Goal: Information Seeking & Learning: Learn about a topic

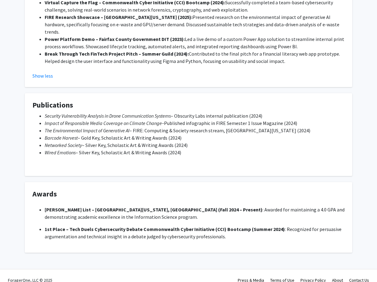
scroll to position [424, 0]
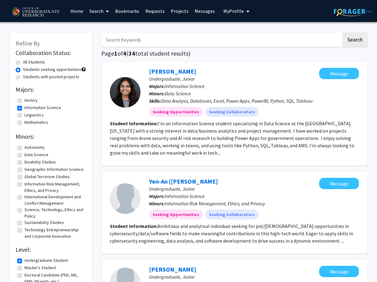
click at [83, 69] on span at bounding box center [83, 69] width 4 height 4
click at [67, 75] on label "Students with posted projects" at bounding box center [51, 77] width 56 height 6
click at [27, 75] on input "Students with posted projects" at bounding box center [25, 76] width 4 height 4
radio input "true"
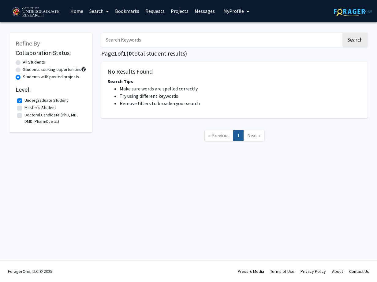
click at [99, 16] on link "Search" at bounding box center [99, 10] width 26 height 21
click at [104, 27] on span "Faculty/Staff" at bounding box center [108, 28] width 45 height 12
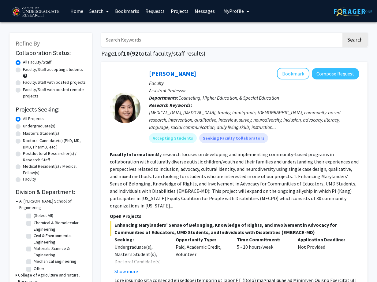
click at [75, 68] on label "Faculty/Staff accepting students" at bounding box center [53, 69] width 60 height 6
click at [27, 68] on input "Faculty/Staff accepting students" at bounding box center [25, 68] width 4 height 4
radio input "true"
click at [65, 89] on label "Faculty/Staff with posted remote projects" at bounding box center [54, 93] width 63 height 13
click at [27, 89] on input "Faculty/Staff with posted remote projects" at bounding box center [25, 89] width 4 height 4
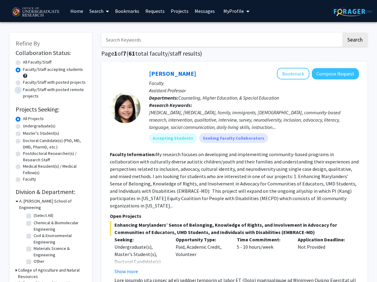
radio input "true"
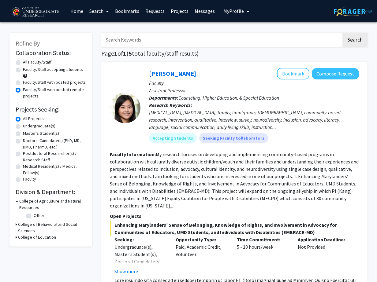
click at [47, 125] on label "Undergraduate(s)" at bounding box center [39, 126] width 32 height 6
click at [27, 125] on input "Undergraduate(s)" at bounding box center [25, 125] width 4 height 4
radio input "true"
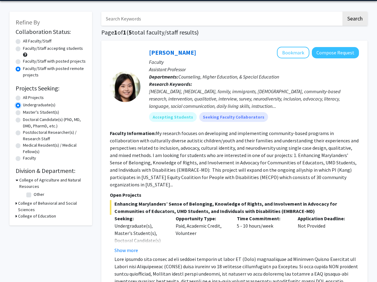
scroll to position [23, 0]
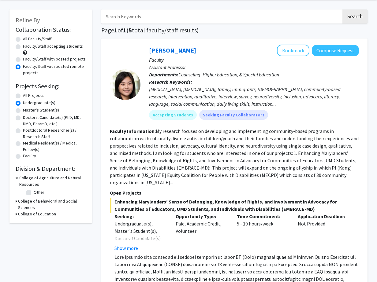
click at [17, 177] on icon at bounding box center [17, 178] width 3 height 6
click at [14, 192] on div "Refine By Collaboration Status: Collaboration Status All Faculty/Staff Collabor…" at bounding box center [50, 111] width 83 height 204
click at [15, 190] on div "Refine By Collaboration Status: Collaboration Status All Faculty/Staff Collabor…" at bounding box center [50, 111] width 83 height 204
click at [24, 191] on h3 "College of Behavioral and Social Sciences" at bounding box center [52, 194] width 68 height 13
click at [24, 191] on h3 "College of Behavioral and Social Sciences" at bounding box center [52, 194] width 67 height 13
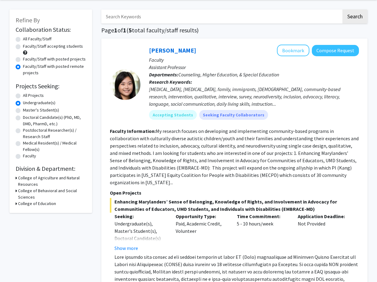
click at [24, 203] on h3 "College of Education" at bounding box center [37, 204] width 38 height 6
click at [34, 211] on label "Counseling, Higher Education, & Special Education" at bounding box center [59, 218] width 51 height 19
click at [34, 211] on input "Counseling, Higher Education, & Special Education" at bounding box center [36, 211] width 4 height 4
checkbox input "true"
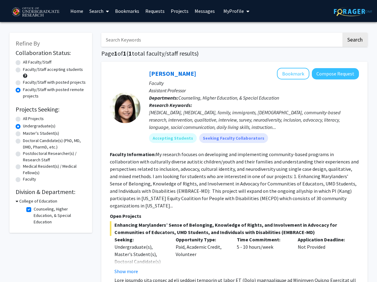
click at [40, 81] on label "Faculty/Staff with posted projects" at bounding box center [54, 82] width 63 height 6
click at [27, 81] on input "Faculty/Staff with posted projects" at bounding box center [25, 81] width 4 height 4
radio input "true"
click at [34, 208] on label "Counseling, Higher Education, & Special Education" at bounding box center [59, 215] width 51 height 19
click at [34, 208] on input "Counseling, Higher Education, & Special Education" at bounding box center [36, 208] width 4 height 4
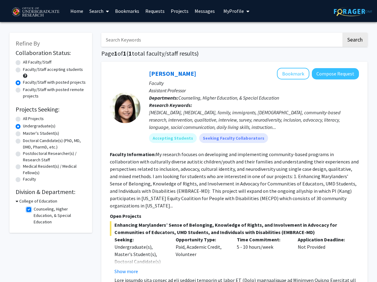
checkbox input "false"
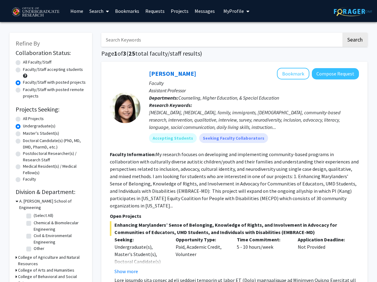
click at [53, 69] on label "Faculty/Staff accepting students" at bounding box center [53, 69] width 60 height 6
click at [27, 69] on input "Faculty/Staff accepting students" at bounding box center [25, 68] width 4 height 4
radio input "true"
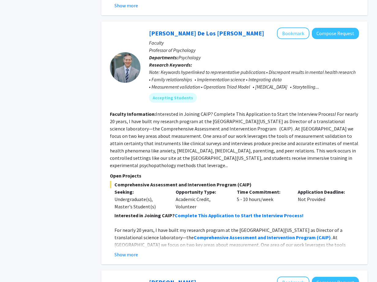
scroll to position [2102, 0]
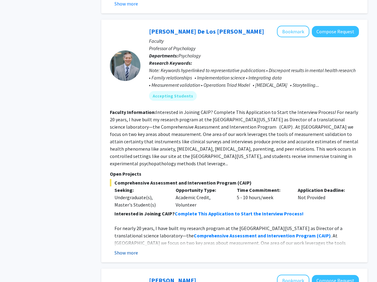
click at [125, 249] on button "Show more" at bounding box center [126, 252] width 24 height 7
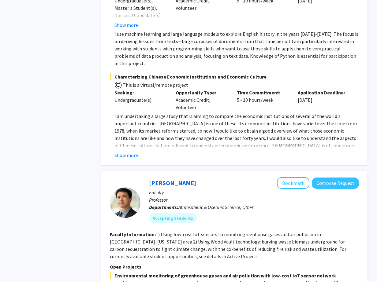
scroll to position [3005, 0]
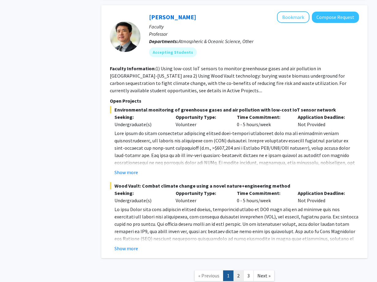
click at [236, 271] on link "2" at bounding box center [238, 276] width 10 height 11
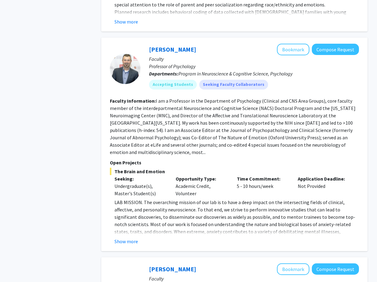
scroll to position [943, 0]
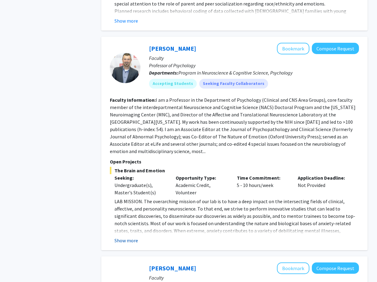
click at [130, 237] on button "Show more" at bounding box center [126, 240] width 24 height 7
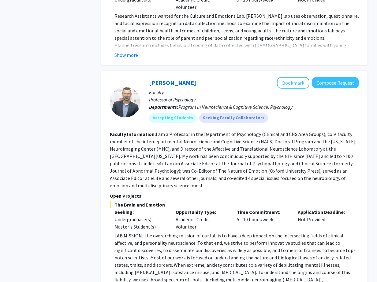
scroll to position [909, 0]
click at [292, 77] on button "Bookmark" at bounding box center [293, 83] width 32 height 12
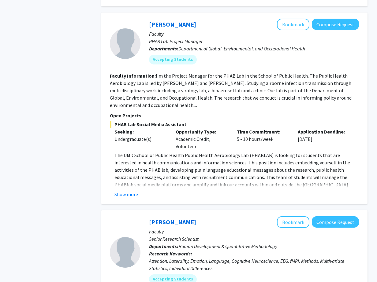
scroll to position [1528, 0]
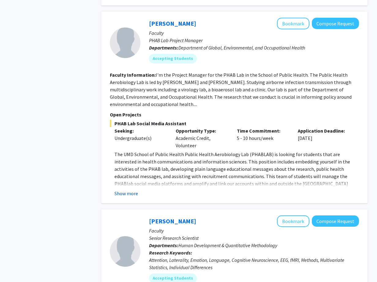
click at [123, 190] on button "Show more" at bounding box center [126, 193] width 24 height 7
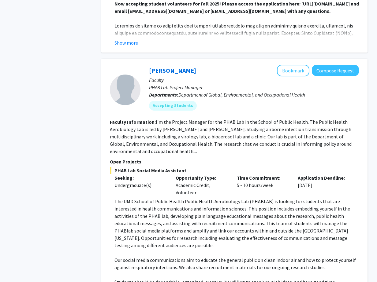
scroll to position [1480, 0]
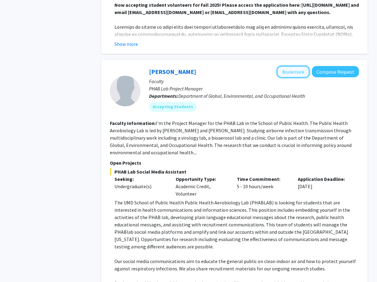
click at [296, 66] on button "Bookmark" at bounding box center [293, 72] width 32 height 12
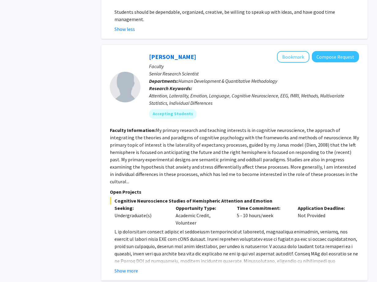
scroll to position [1753, 0]
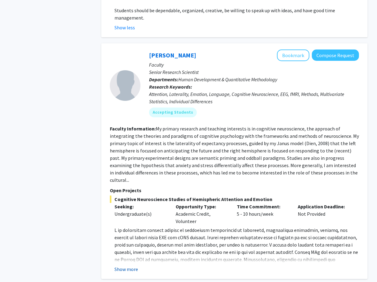
click at [126, 266] on button "Show more" at bounding box center [126, 269] width 24 height 7
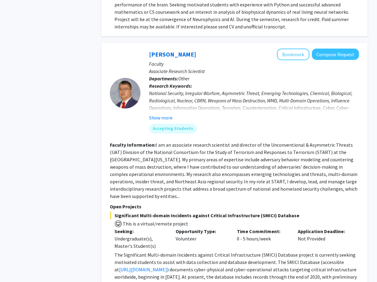
scroll to position [2259, 0]
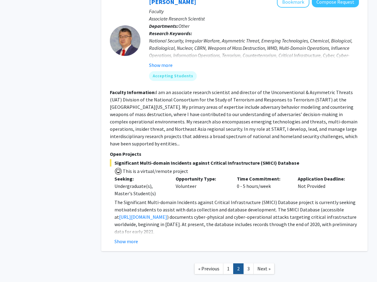
click at [249, 264] on link "3" at bounding box center [248, 269] width 10 height 11
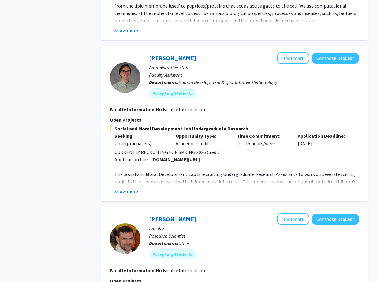
scroll to position [563, 0]
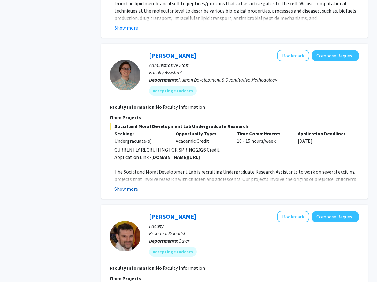
click at [128, 190] on button "Show more" at bounding box center [126, 188] width 24 height 7
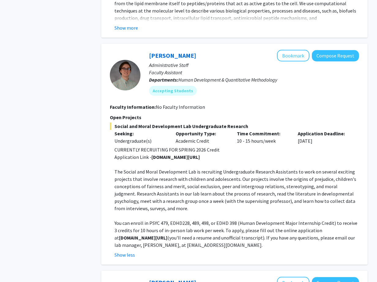
drag, startPoint x: 160, startPoint y: 237, endPoint x: 110, endPoint y: 240, distance: 49.3
click at [110, 240] on fg-read-more "CURRENTLY RECRUITING FOR SPRING 2026 Credit Application Link - go.umd.edu/kille…" at bounding box center [234, 202] width 249 height 113
copy strong "go.umd.edu/killenlab"
click at [286, 59] on button "Bookmark" at bounding box center [293, 56] width 32 height 12
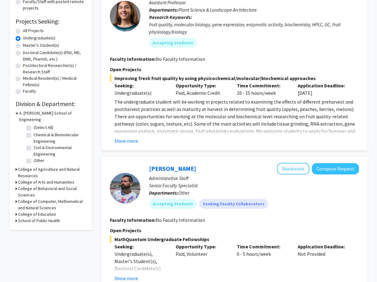
scroll to position [89, 0]
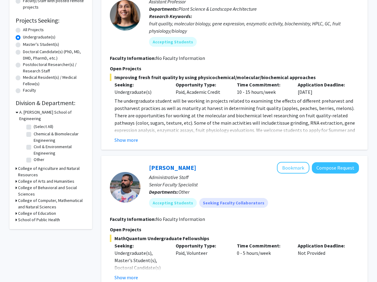
click at [40, 178] on h3 "College of Arts and Humanities" at bounding box center [46, 181] width 56 height 6
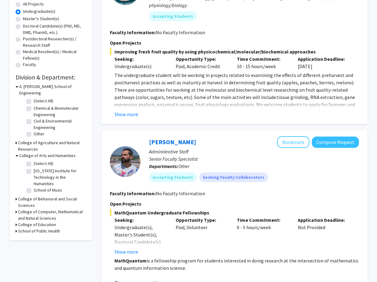
scroll to position [116, 0]
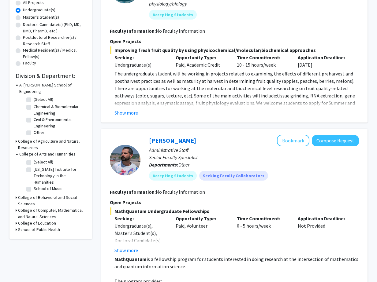
click at [40, 195] on h3 "College of Behavioral and Social Sciences" at bounding box center [52, 201] width 68 height 13
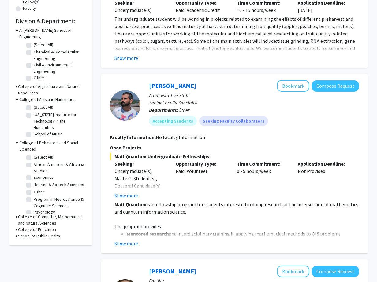
scroll to position [171, 0]
click at [41, 214] on h3 "College of Computer, Mathematical and Natural Sciences" at bounding box center [52, 220] width 68 height 13
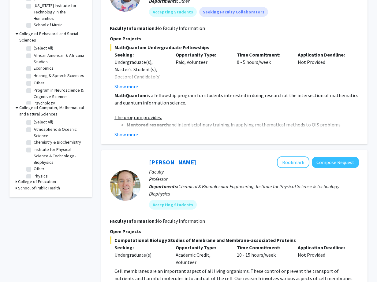
scroll to position [285, 0]
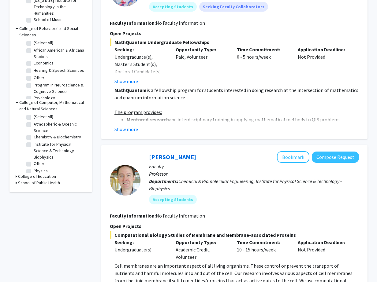
click at [40, 173] on h3 "College of Education" at bounding box center [37, 176] width 38 height 6
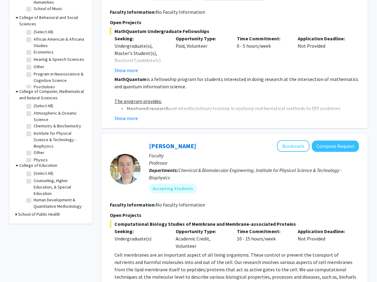
scroll to position [297, 0]
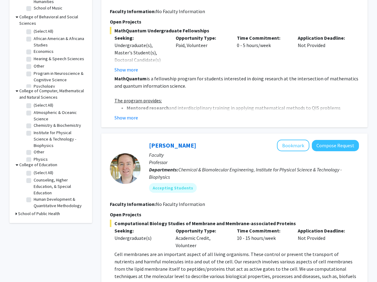
click at [41, 211] on h3 "School of Public Health" at bounding box center [39, 214] width 42 height 6
click at [34, 196] on label "Human Development & Quantitative Methodology" at bounding box center [59, 202] width 51 height 13
click at [34, 196] on input "Human Development & Quantitative Methodology" at bounding box center [36, 198] width 4 height 4
checkbox input "true"
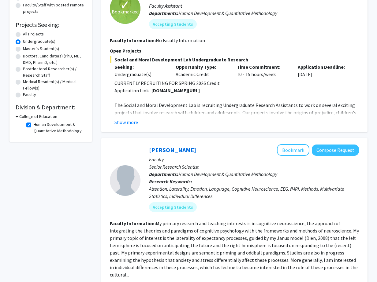
scroll to position [83, 0]
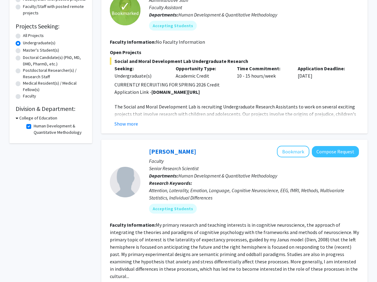
click at [23, 120] on h3 "College of Education" at bounding box center [38, 118] width 38 height 6
click at [30, 118] on h3 "College of Education" at bounding box center [37, 118] width 38 height 6
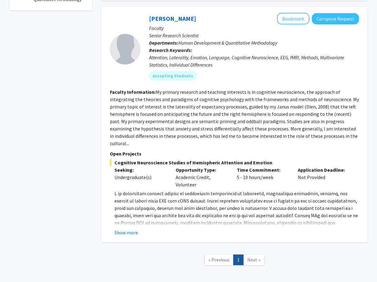
scroll to position [217, 0]
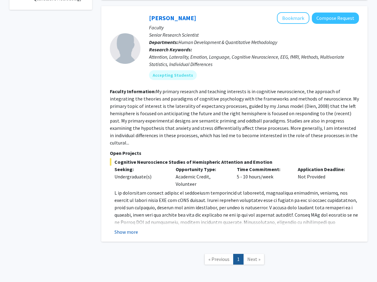
click at [129, 229] on button "Show more" at bounding box center [126, 232] width 24 height 7
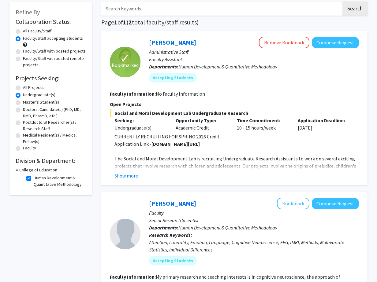
scroll to position [31, 0]
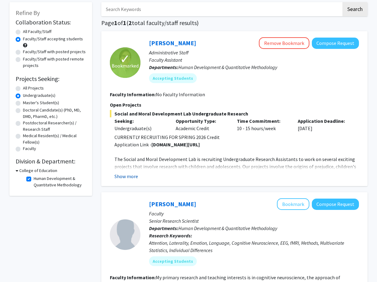
click at [130, 176] on button "Show more" at bounding box center [126, 176] width 24 height 7
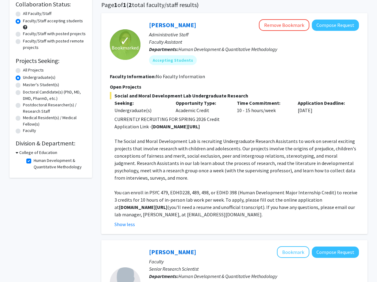
scroll to position [0, 0]
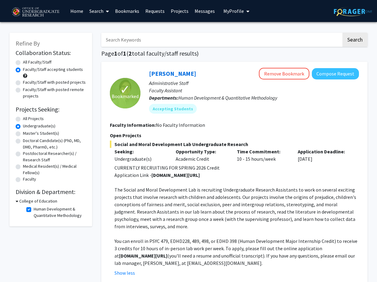
click at [34, 209] on label "Human Development & Quantitative Methodology" at bounding box center [59, 212] width 51 height 13
click at [34, 209] on input "Human Development & Quantitative Methodology" at bounding box center [36, 208] width 4 height 4
checkbox input "false"
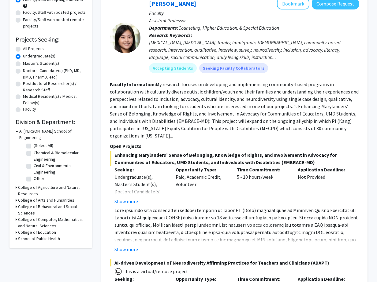
scroll to position [71, 0]
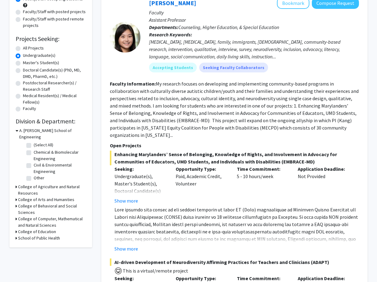
click at [17, 131] on icon at bounding box center [17, 131] width 3 height 6
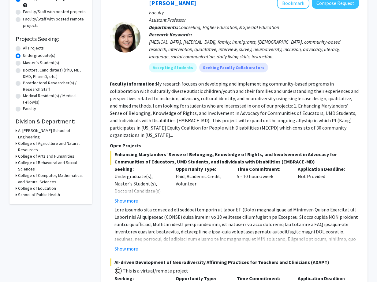
click at [20, 140] on h3 "College of Agriculture and Natural Resources" at bounding box center [52, 146] width 68 height 13
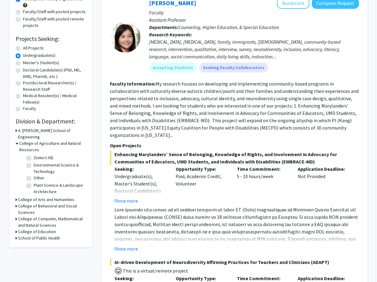
click at [21, 140] on h3 "College of Agriculture and Natural Resources" at bounding box center [52, 146] width 67 height 13
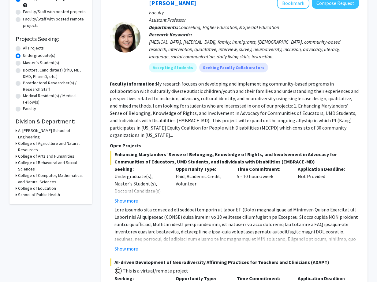
click at [22, 153] on h3 "College of Arts and Humanities" at bounding box center [46, 156] width 56 height 6
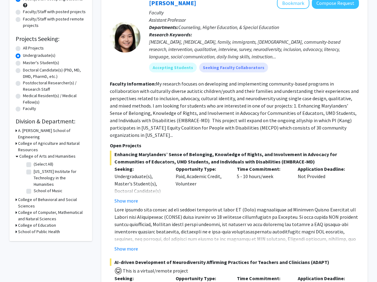
click at [34, 169] on label "Maryland Institute for Technology in the Humanities" at bounding box center [59, 178] width 51 height 19
click at [34, 169] on input "Maryland Institute for Technology in the Humanities" at bounding box center [36, 171] width 4 height 4
checkbox input "true"
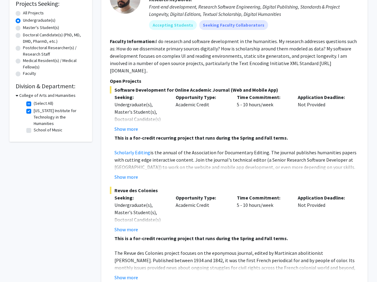
scroll to position [106, 0]
click at [125, 173] on button "Show more" at bounding box center [126, 176] width 24 height 7
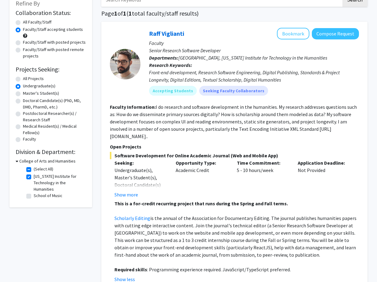
scroll to position [39, 0]
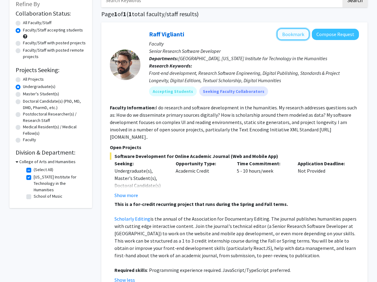
click at [296, 35] on button "Bookmark" at bounding box center [293, 34] width 32 height 12
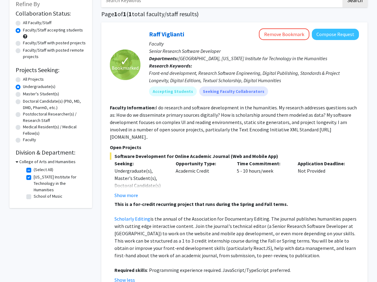
click at [17, 162] on icon at bounding box center [17, 162] width 3 height 6
click at [20, 160] on h3 "College of Arts and Humanities" at bounding box center [46, 162] width 56 height 6
click at [34, 171] on label "(Select All)" at bounding box center [44, 170] width 20 height 6
click at [34, 171] on input "(Select All)" at bounding box center [36, 169] width 4 height 4
checkbox input "false"
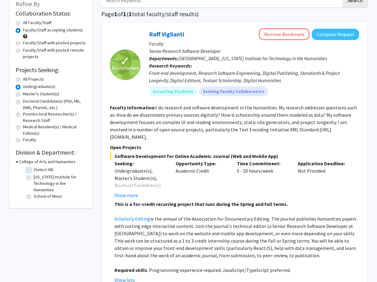
checkbox input "false"
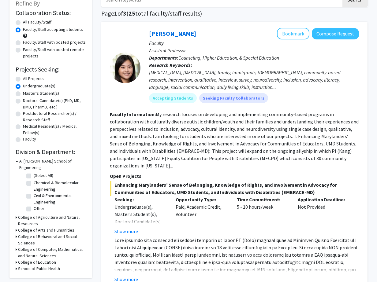
scroll to position [41, 0]
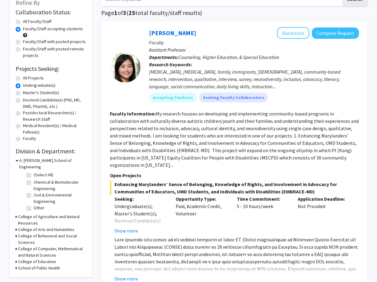
click at [16, 233] on icon at bounding box center [17, 236] width 2 height 6
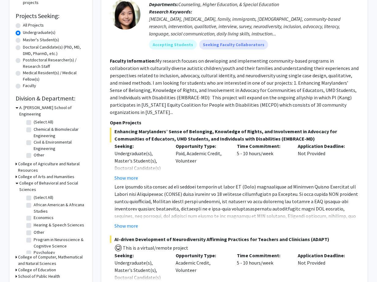
scroll to position [4, 0]
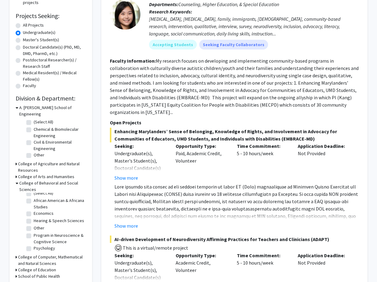
click at [44, 218] on label "Hearing & Speech Sciences" at bounding box center [59, 221] width 50 height 6
click at [38, 218] on input "Hearing & Speech Sciences" at bounding box center [36, 220] width 4 height 4
checkbox input "true"
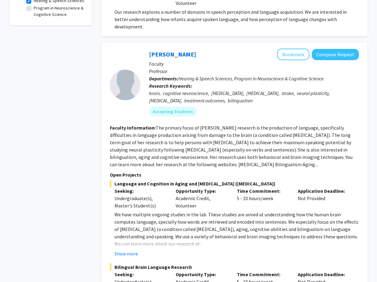
scroll to position [223, 0]
click at [126, 250] on button "Show more" at bounding box center [126, 253] width 24 height 7
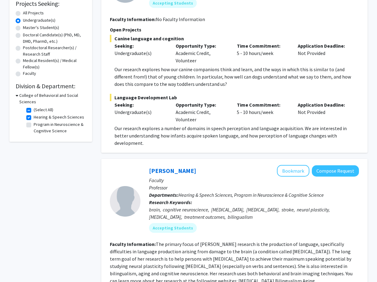
scroll to position [30, 0]
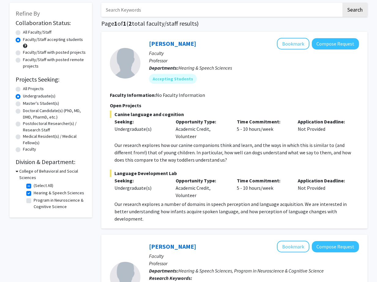
click at [34, 186] on label "(Select All)" at bounding box center [44, 186] width 20 height 6
click at [34, 186] on input "(Select All)" at bounding box center [36, 185] width 4 height 4
checkbox input "false"
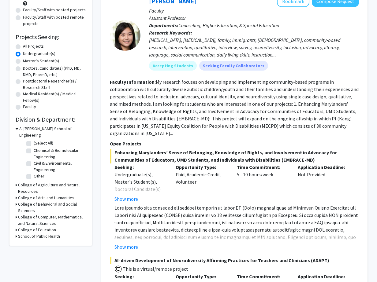
scroll to position [73, 0]
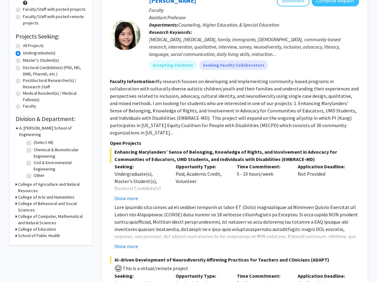
click at [16, 201] on icon at bounding box center [17, 204] width 2 height 6
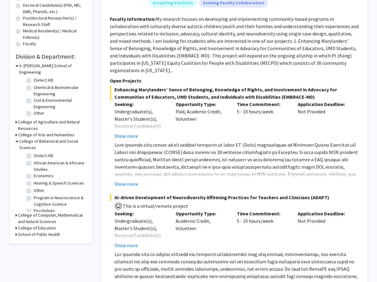
scroll to position [4, 0]
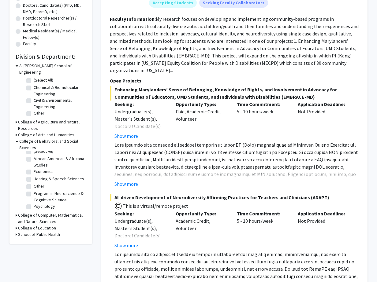
click at [16, 212] on icon at bounding box center [17, 215] width 2 height 6
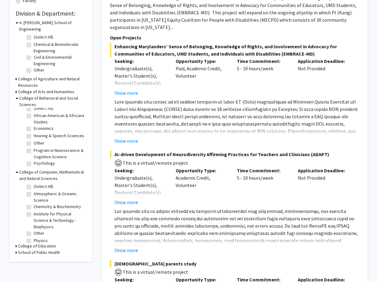
scroll to position [3, 0]
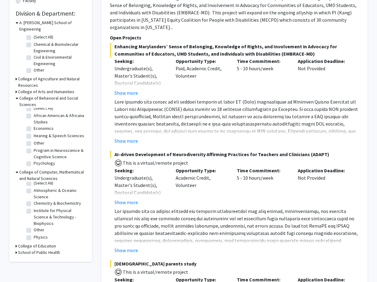
click at [16, 243] on icon at bounding box center [17, 246] width 2 height 6
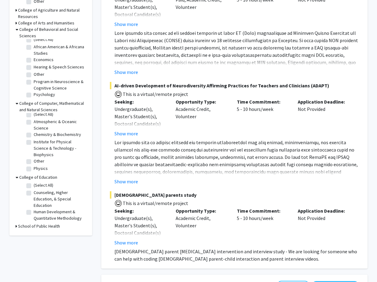
scroll to position [248, 0]
click at [14, 220] on div "Refine By Collaboration Status: Collaboration Status All Faculty/Staff Collabor…" at bounding box center [50, 10] width 83 height 451
click at [16, 223] on icon at bounding box center [17, 226] width 2 height 6
click at [37, 231] on label "Department of Global, Environmental, and Occupational Health" at bounding box center [59, 240] width 51 height 19
click at [37, 231] on input "Department of Global, Environmental, and Occupational Health" at bounding box center [36, 233] width 4 height 4
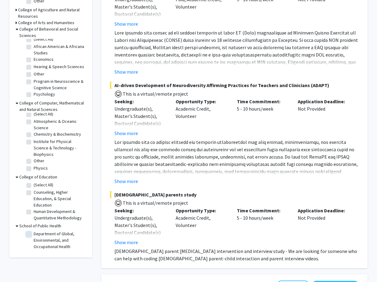
checkbox input "true"
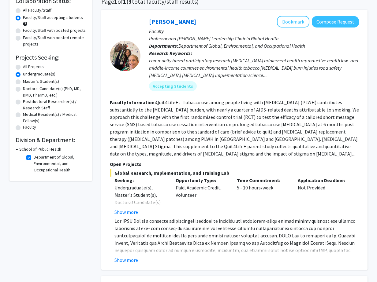
scroll to position [53, 0]
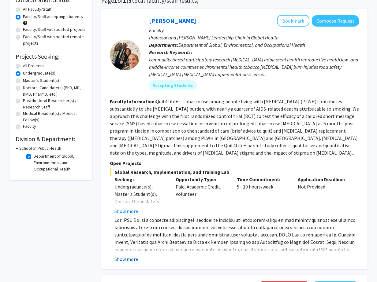
click at [134, 256] on button "Show more" at bounding box center [126, 259] width 24 height 7
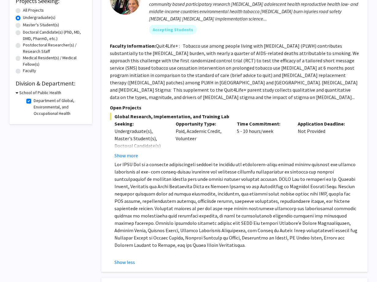
scroll to position [109, 0]
click at [50, 108] on label "Department of Global, Environmental, and Occupational Health" at bounding box center [59, 106] width 51 height 19
click at [38, 101] on input "Department of Global, Environmental, and Occupational Health" at bounding box center [36, 99] width 4 height 4
checkbox input "false"
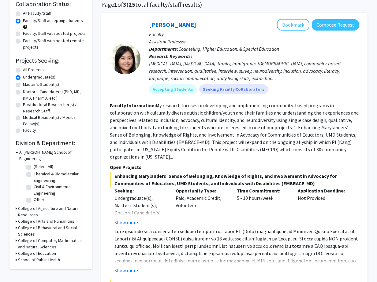
scroll to position [50, 0]
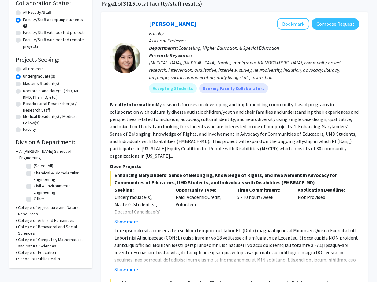
click at [18, 205] on h3 "College of Agriculture and Natural Resources" at bounding box center [52, 211] width 68 height 13
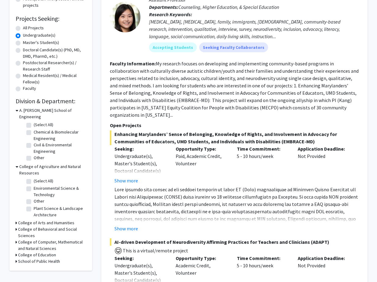
scroll to position [100, 0]
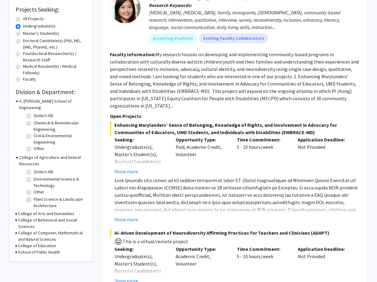
click at [34, 189] on label "Other" at bounding box center [39, 192] width 11 height 6
click at [34, 189] on input "Other" at bounding box center [36, 191] width 4 height 4
checkbox input "true"
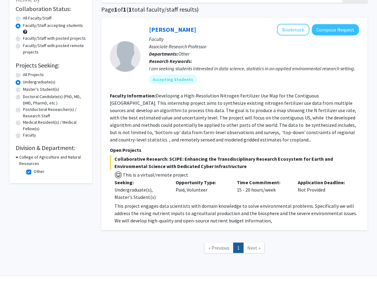
scroll to position [60, 0]
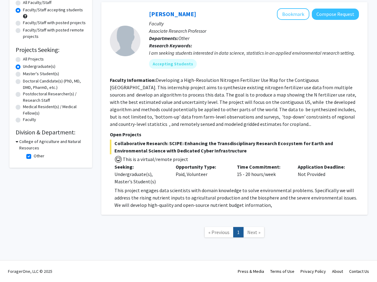
click at [34, 157] on label "Other" at bounding box center [39, 156] width 11 height 6
click at [34, 157] on input "Other" at bounding box center [36, 155] width 4 height 4
checkbox input "false"
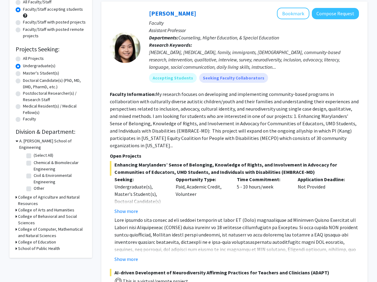
scroll to position [63, 0]
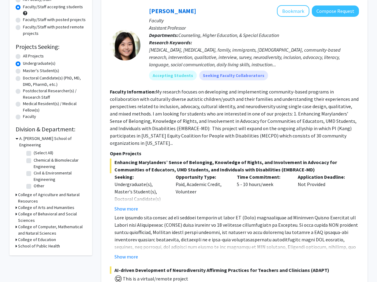
click at [17, 205] on div "College of Arts and Humanities" at bounding box center [51, 208] width 70 height 6
click at [16, 205] on icon at bounding box center [17, 208] width 2 height 6
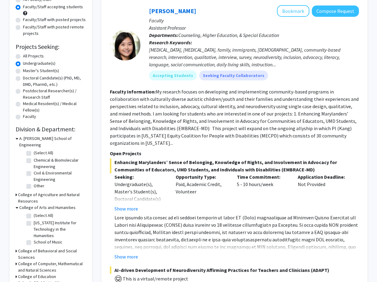
click at [16, 192] on icon at bounding box center [17, 195] width 2 height 6
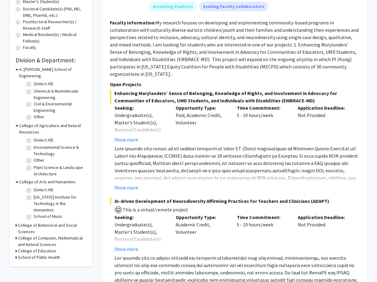
scroll to position [144, 0]
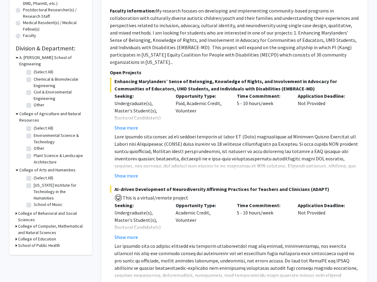
click at [34, 182] on label "Maryland Institute for Technology in the Humanities" at bounding box center [59, 191] width 51 height 19
click at [34, 182] on input "Maryland Institute for Technology in the Humanities" at bounding box center [36, 184] width 4 height 4
checkbox input "true"
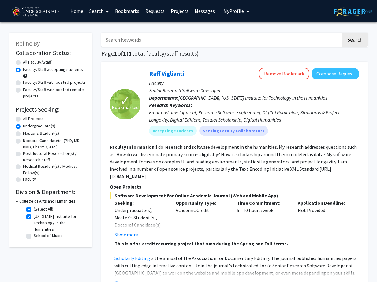
click at [18, 200] on div "College of Arts and Humanities" at bounding box center [51, 201] width 70 height 6
click at [17, 202] on icon at bounding box center [17, 201] width 3 height 6
click at [17, 202] on icon at bounding box center [17, 201] width 2 height 6
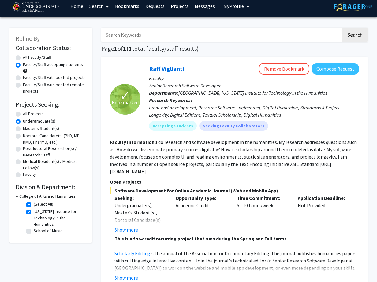
scroll to position [5, 0]
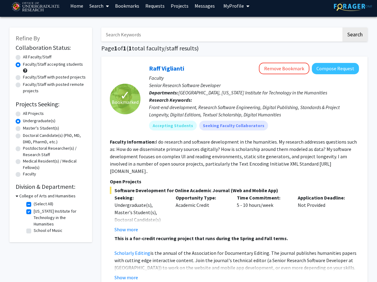
click at [34, 205] on label "(Select All)" at bounding box center [44, 204] width 20 height 6
click at [34, 205] on input "(Select All)" at bounding box center [36, 203] width 4 height 4
checkbox input "false"
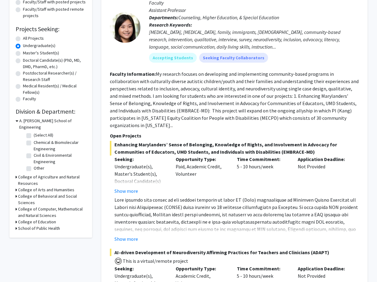
scroll to position [81, 0]
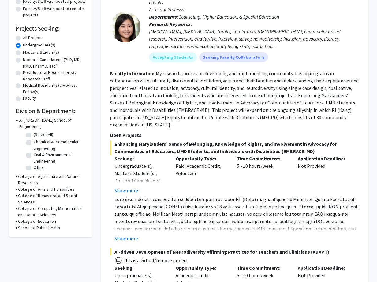
click at [18, 193] on h3 "College of Behavioral and Social Sciences" at bounding box center [52, 199] width 68 height 13
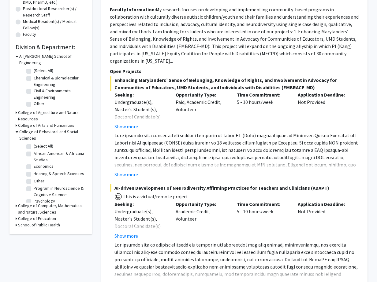
scroll to position [145, 0]
click at [34, 143] on label "(Select All)" at bounding box center [44, 146] width 20 height 6
click at [34, 143] on input "(Select All)" at bounding box center [36, 145] width 4 height 4
checkbox input "true"
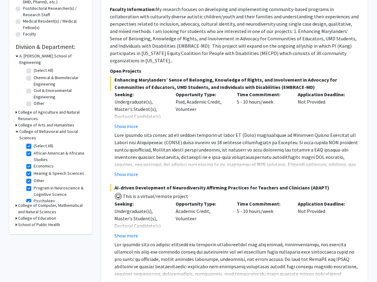
checkbox input "true"
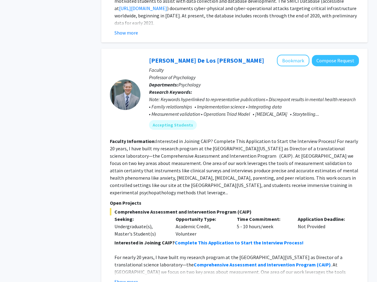
scroll to position [1733, 0]
click at [133, 278] on button "Show more" at bounding box center [126, 281] width 24 height 7
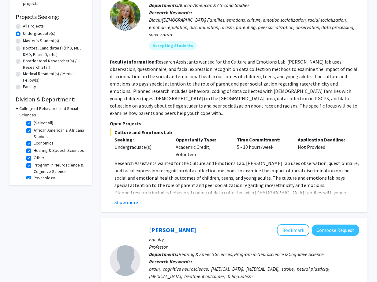
scroll to position [0, 0]
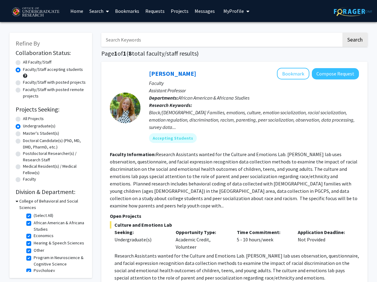
click at [150, 43] on input "Search Keywords" at bounding box center [221, 40] width 240 height 14
type input "UI"
click at [342, 33] on button "Search" at bounding box center [354, 40] width 25 height 14
radio input "true"
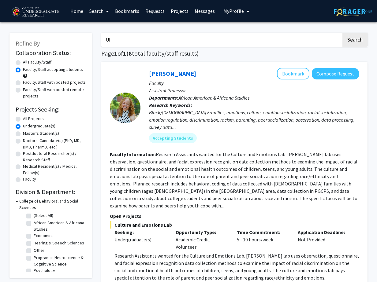
radio input "true"
checkbox input "false"
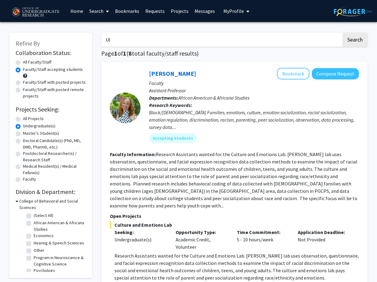
checkbox input "false"
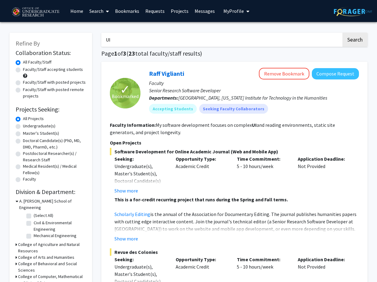
click at [130, 41] on input "UI" at bounding box center [221, 40] width 240 height 14
click at [342, 33] on button "Search" at bounding box center [354, 40] width 25 height 14
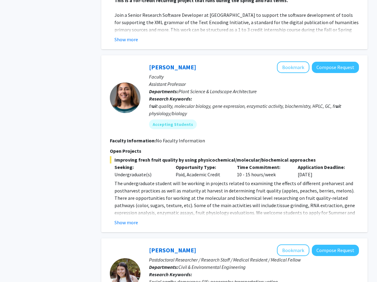
scroll to position [406, 0]
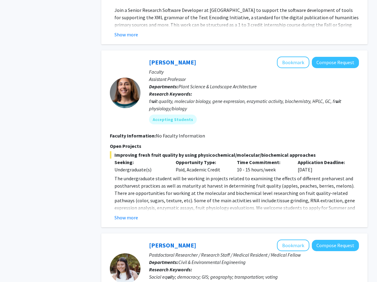
click at [128, 213] on fg-read-more "The undergraduate student will be working in projects related to examining the …" at bounding box center [234, 198] width 249 height 47
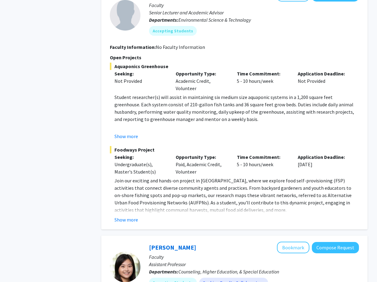
scroll to position [832, 0]
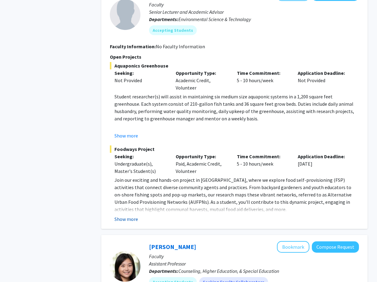
click at [127, 220] on button "Show more" at bounding box center [126, 219] width 24 height 7
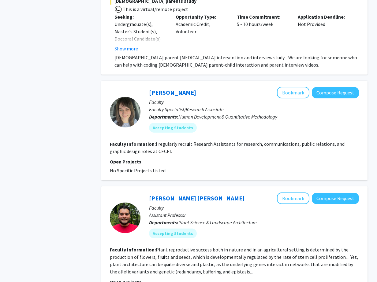
scroll to position [1485, 0]
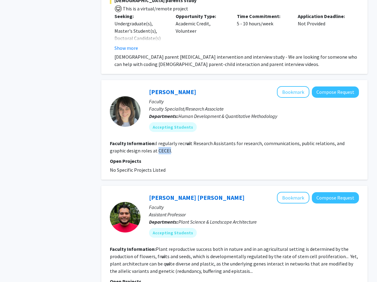
drag, startPoint x: 152, startPoint y: 120, endPoint x: 140, endPoint y: 120, distance: 12.6
click at [140, 140] on fg-read-more "I regularly recr ui t Research Assistants for research, communications, public …" at bounding box center [227, 146] width 235 height 13
copy fg-read-more "CECEI"
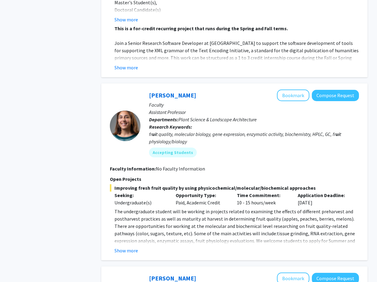
scroll to position [0, 0]
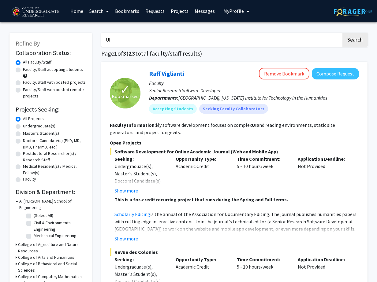
drag, startPoint x: 114, startPoint y: 38, endPoint x: 103, endPoint y: 38, distance: 10.1
click at [103, 38] on input "UI" at bounding box center [221, 40] width 240 height 14
click at [342, 33] on button "Search" at bounding box center [354, 40] width 25 height 14
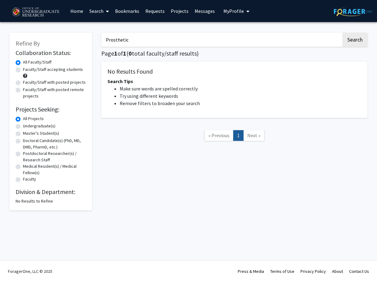
click at [112, 41] on input "Prosthetic" at bounding box center [221, 40] width 240 height 14
click at [342, 33] on button "Search" at bounding box center [354, 40] width 25 height 14
click at [117, 40] on input "Assisstive" at bounding box center [221, 40] width 240 height 14
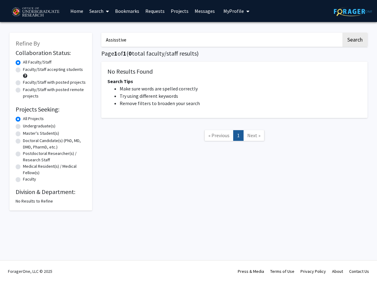
click at [118, 40] on input "Assisstive" at bounding box center [221, 40] width 240 height 14
click at [342, 33] on button "Search" at bounding box center [354, 40] width 25 height 14
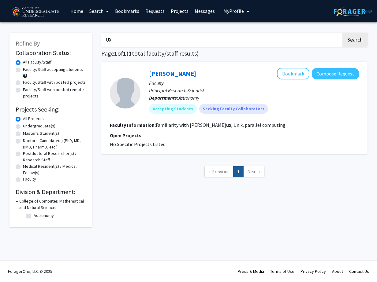
click at [107, 38] on input "UX" at bounding box center [221, 40] width 240 height 14
click at [108, 38] on input "UX" at bounding box center [221, 40] width 240 height 14
click at [342, 33] on button "Search" at bounding box center [354, 40] width 25 height 14
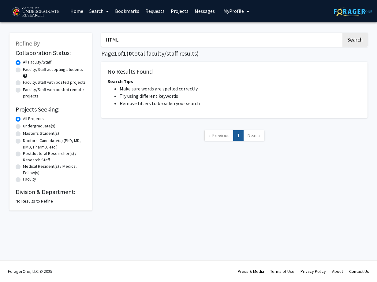
click at [113, 39] on input "HTML" at bounding box center [221, 40] width 240 height 14
click at [114, 39] on input "HTML" at bounding box center [221, 40] width 240 height 14
click at [342, 33] on button "Search" at bounding box center [354, 40] width 25 height 14
click at [110, 42] on input "CSS" at bounding box center [221, 40] width 240 height 14
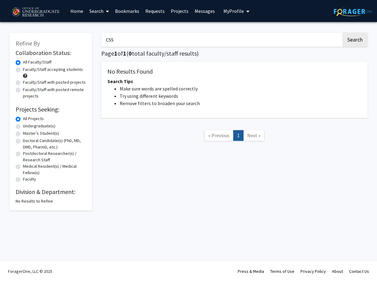
click at [110, 42] on input "CSS" at bounding box center [221, 40] width 240 height 14
click at [342, 33] on button "Search" at bounding box center [354, 40] width 25 height 14
click at [110, 41] on input "JS" at bounding box center [221, 40] width 240 height 14
type input "Python"
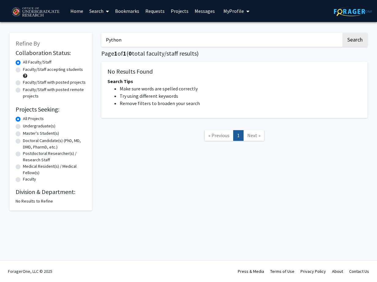
click at [342, 33] on button "Search" at bounding box center [354, 40] width 25 height 14
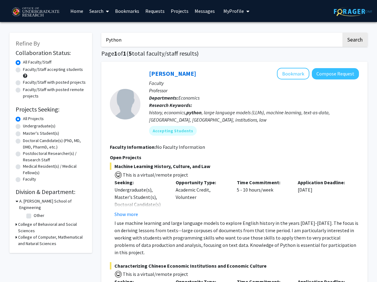
click at [31, 118] on label "All Projects" at bounding box center [33, 119] width 21 height 6
click at [27, 118] on input "All Projects" at bounding box center [25, 118] width 4 height 4
click at [23, 119] on label "All Projects" at bounding box center [33, 119] width 21 height 6
click at [23, 119] on input "All Projects" at bounding box center [25, 118] width 4 height 4
click at [23, 119] on label "All Projects" at bounding box center [33, 119] width 21 height 6
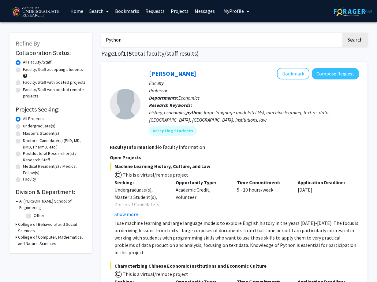
click at [23, 119] on input "All Projects" at bounding box center [25, 118] width 4 height 4
click at [45, 69] on label "Faculty/Staff accepting students" at bounding box center [53, 69] width 60 height 6
click at [27, 69] on input "Faculty/Staff accepting students" at bounding box center [25, 68] width 4 height 4
radio input "true"
click at [175, 11] on link "Projects" at bounding box center [180, 10] width 24 height 21
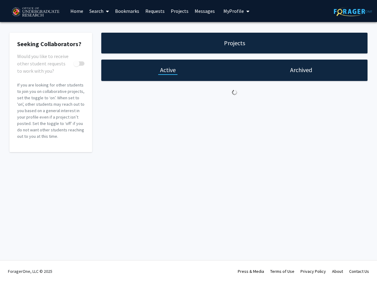
checkbox input "true"
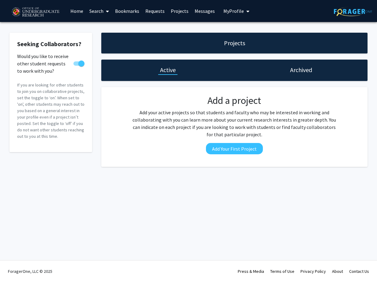
click at [291, 73] on h1 "Archived" at bounding box center [301, 70] width 22 height 9
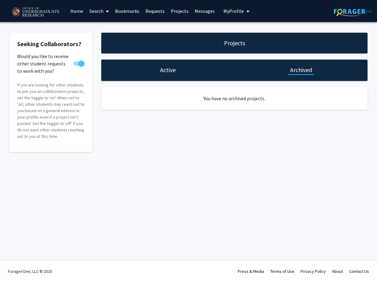
click at [175, 76] on div "Active" at bounding box center [167, 70] width 133 height 21
click at [164, 68] on h1 "Active" at bounding box center [168, 70] width 16 height 9
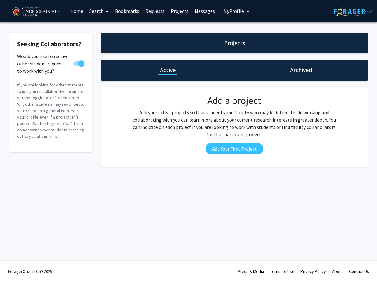
click at [174, 13] on link "Projects" at bounding box center [180, 10] width 24 height 21
click at [175, 11] on link "Projects" at bounding box center [180, 10] width 24 height 21
click at [134, 9] on link "Bookmarks" at bounding box center [127, 10] width 30 height 21
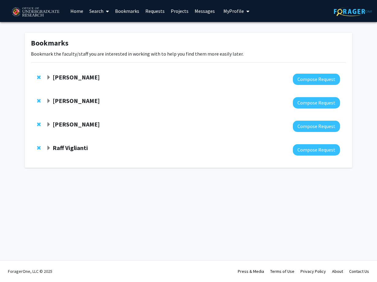
click at [46, 146] on span "Expand Raff Viglianti Bookmark" at bounding box center [48, 148] width 5 height 5
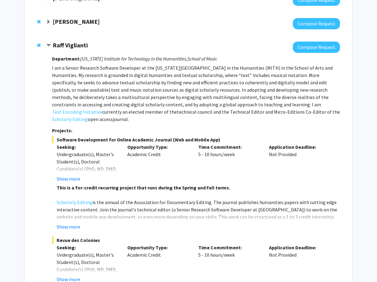
scroll to position [103, 0]
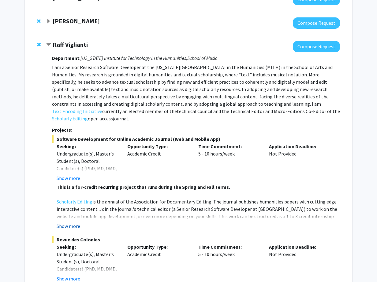
click at [73, 223] on button "Show more" at bounding box center [69, 226] width 24 height 7
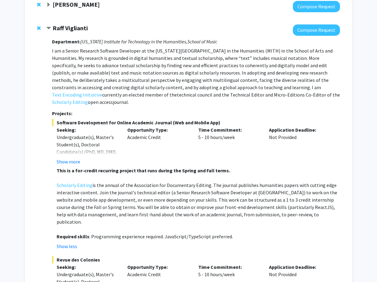
scroll to position [122, 0]
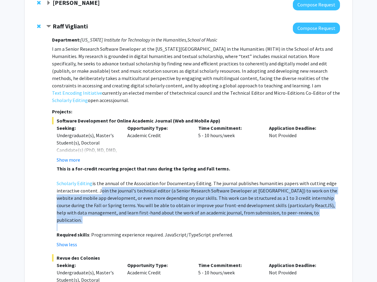
drag, startPoint x: 97, startPoint y: 186, endPoint x: 96, endPoint y: 213, distance: 26.9
click at [96, 213] on div "This is a for-credit recurring project that runs during the Spring and Fall ter…" at bounding box center [198, 201] width 283 height 73
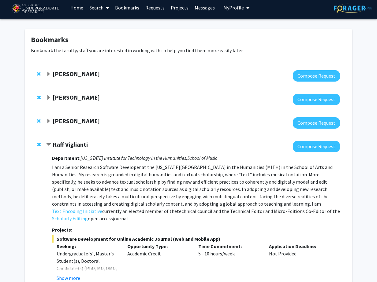
scroll to position [0, 0]
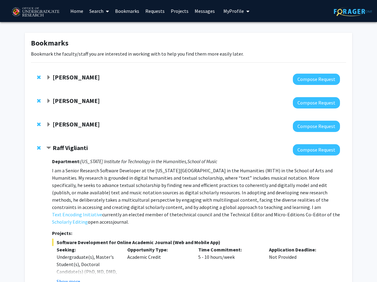
click at [49, 148] on span "Contract Raff Viglianti Bookmark" at bounding box center [48, 148] width 5 height 5
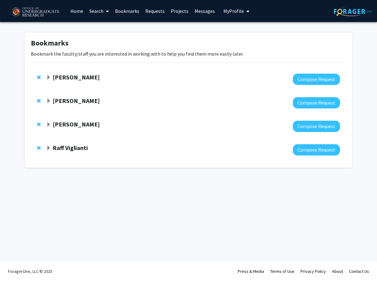
click at [48, 122] on span "Expand Nathaniel Pearl Bookmark" at bounding box center [48, 124] width 5 height 5
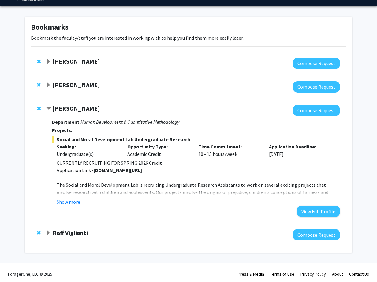
scroll to position [19, 0]
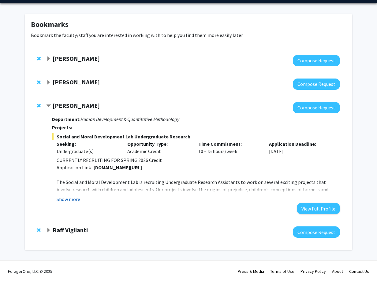
click at [67, 199] on button "Show more" at bounding box center [69, 199] width 24 height 7
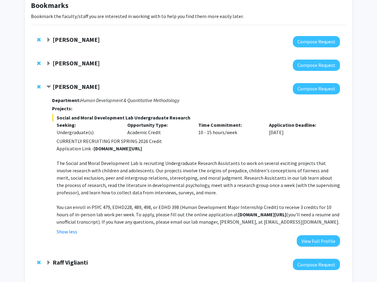
scroll to position [35, 0]
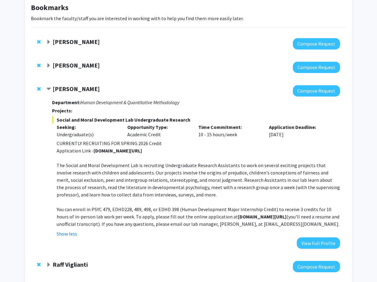
click at [50, 88] on span "Contract Nathaniel Pearl Bookmark" at bounding box center [48, 89] width 5 height 5
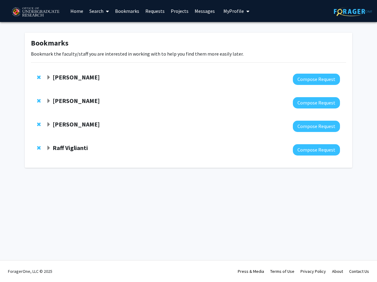
click at [49, 101] on span "Expand Isabel Sierra Bookmark" at bounding box center [48, 101] width 5 height 5
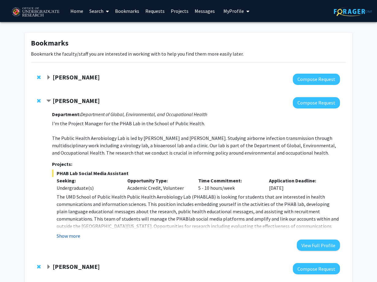
click at [74, 235] on button "Show more" at bounding box center [69, 236] width 24 height 7
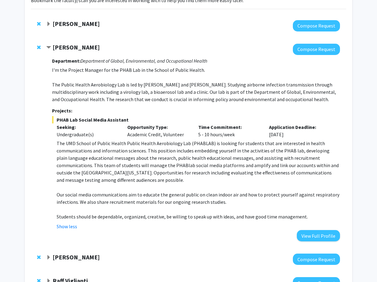
scroll to position [52, 0]
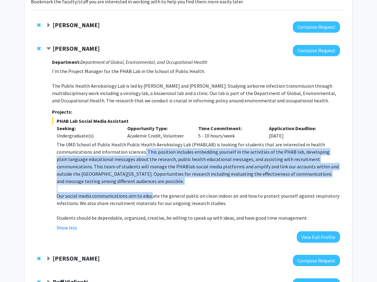
drag, startPoint x: 143, startPoint y: 152, endPoint x: 152, endPoint y: 199, distance: 47.9
click at [152, 199] on div "The UMD School of Public Health Public Health Aerobiology Lab (PHABLAB) is look…" at bounding box center [198, 181] width 283 height 81
click at [134, 162] on p "The UMD School of Public Health Public Health Aerobiology Lab (PHABLAB) is look…" at bounding box center [198, 163] width 283 height 44
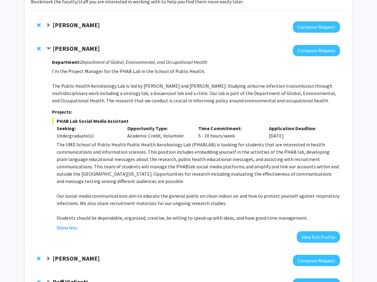
click at [47, 48] on span "Contract Isabel Sierra Bookmark" at bounding box center [48, 49] width 5 height 5
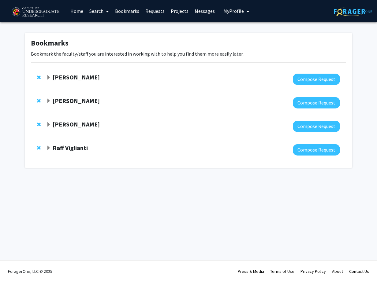
click at [50, 78] on span "Expand Alexander Shackman Bookmark" at bounding box center [48, 77] width 5 height 5
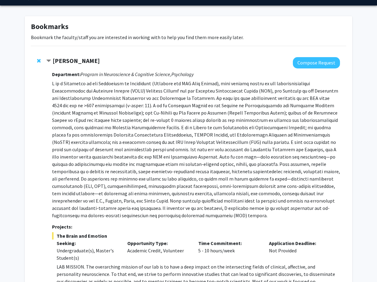
scroll to position [17, 0]
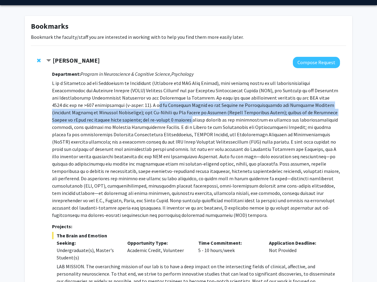
drag, startPoint x: 110, startPoint y: 106, endPoint x: 117, endPoint y: 118, distance: 13.8
click at [118, 117] on p at bounding box center [196, 150] width 288 height 140
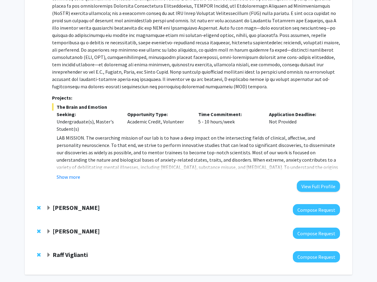
scroll to position [147, 0]
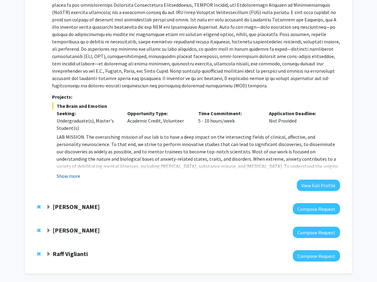
click at [68, 174] on button "Show more" at bounding box center [69, 176] width 24 height 7
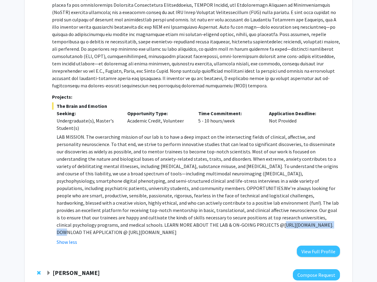
drag, startPoint x: 86, startPoint y: 226, endPoint x: 134, endPoint y: 227, distance: 48.0
click at [134, 227] on p "LAB MISSION. The overarching mission of our lab is to have a deep impact on the…" at bounding box center [198, 184] width 283 height 103
copy p "ttps://shackmanlab.org"
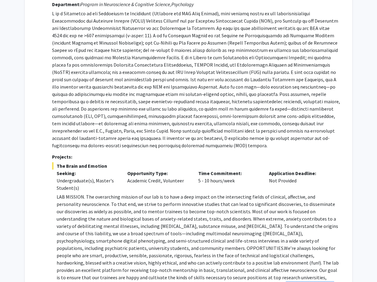
scroll to position [0, 0]
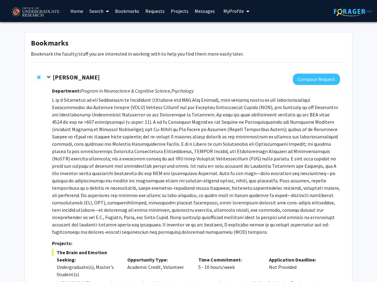
click at [99, 11] on link "Search" at bounding box center [99, 10] width 26 height 21
click at [106, 29] on span "Faculty/Staff" at bounding box center [108, 28] width 45 height 12
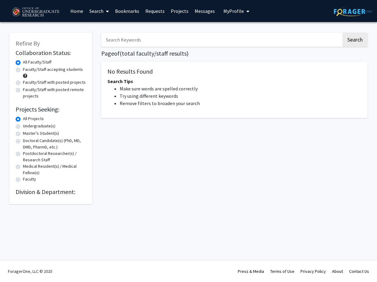
click at [128, 47] on div "Search Page of ( total faculty/staff results) No Results Found Search Tips Make…" at bounding box center [234, 116] width 275 height 178
click at [132, 39] on input "Search Keywords" at bounding box center [221, 40] width 240 height 14
click at [57, 68] on label "Faculty/Staff accepting students" at bounding box center [53, 69] width 60 height 6
click at [27, 68] on input "Faculty/Staff accepting students" at bounding box center [25, 68] width 4 height 4
radio input "true"
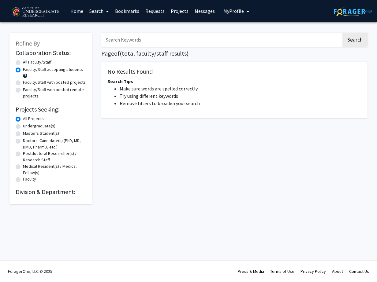
click at [57, 70] on label "Faculty/Staff accepting students" at bounding box center [53, 69] width 60 height 6
click at [27, 70] on input "Faculty/Staff accepting students" at bounding box center [25, 68] width 4 height 4
click at [117, 43] on input "Search Keywords" at bounding box center [221, 40] width 240 height 14
type input "Information Science"
click at [342, 33] on button "Search" at bounding box center [354, 40] width 25 height 14
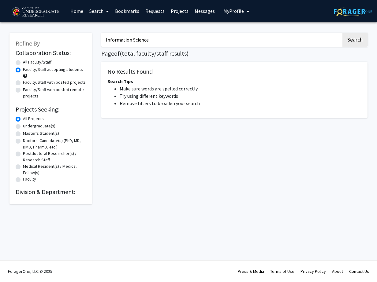
click at [141, 39] on input "Information Science" at bounding box center [221, 40] width 240 height 14
click at [149, 39] on input "Information Science" at bounding box center [221, 40] width 240 height 14
click at [342, 33] on button "Search" at bounding box center [354, 40] width 25 height 14
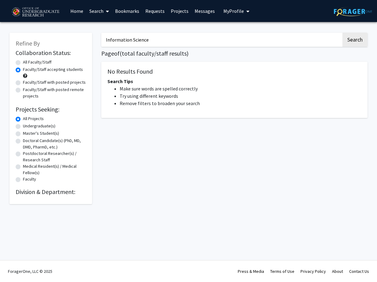
click at [128, 39] on input "Information Science" at bounding box center [221, 40] width 240 height 14
click at [29, 71] on label "Faculty/Staff accepting students" at bounding box center [53, 69] width 60 height 6
click at [27, 70] on input "Faculty/Staff accepting students" at bounding box center [25, 68] width 4 height 4
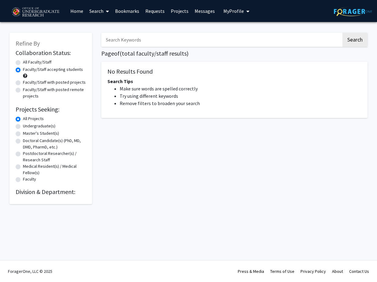
click at [28, 141] on label "Doctoral Candidate(s) (PhD, MD, DMD, PharmD, etc.)" at bounding box center [54, 144] width 63 height 13
click at [27, 141] on input "Doctoral Candidate(s) (PhD, MD, DMD, PharmD, etc.)" at bounding box center [25, 140] width 4 height 4
radio input "true"
click at [27, 120] on label "All Projects" at bounding box center [33, 119] width 21 height 6
click at [27, 120] on input "All Projects" at bounding box center [25, 118] width 4 height 4
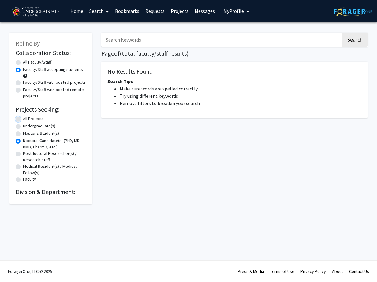
radio input "true"
click at [35, 194] on h2 "Division & Department:" at bounding box center [51, 191] width 70 height 7
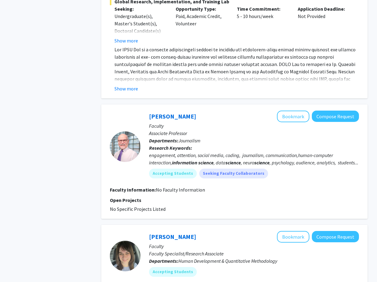
scroll to position [779, 0]
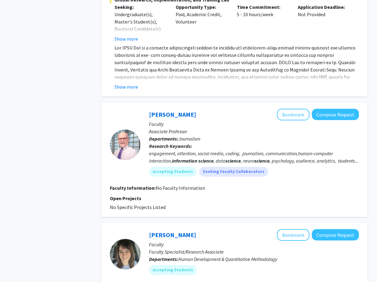
click at [157, 195] on p "Open Projects" at bounding box center [234, 198] width 249 height 7
click at [155, 204] on span "No Specific Projects Listed" at bounding box center [138, 207] width 56 height 6
click at [292, 109] on button "Bookmark" at bounding box center [293, 115] width 32 height 12
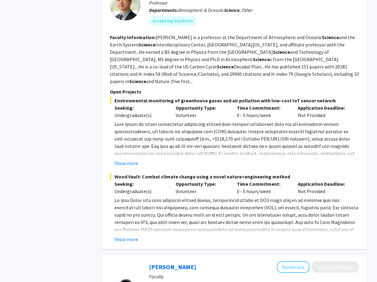
scroll to position [1401, 0]
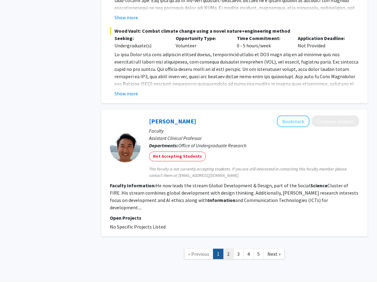
click at [229, 249] on link "2" at bounding box center [228, 254] width 10 height 11
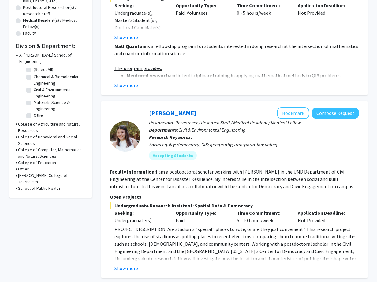
scroll to position [145, 0]
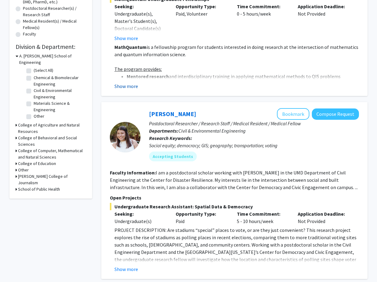
click at [125, 87] on button "Show more" at bounding box center [126, 86] width 24 height 7
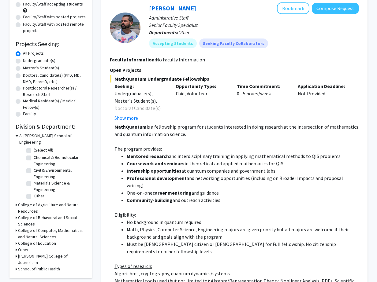
scroll to position [65, 0]
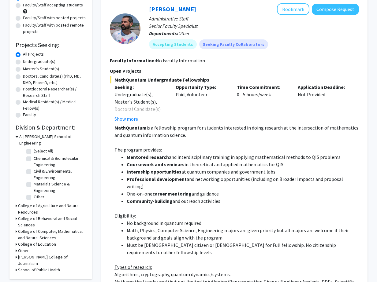
click at [31, 63] on label "Undergraduate(s)" at bounding box center [39, 61] width 32 height 6
click at [27, 62] on input "Undergraduate(s)" at bounding box center [25, 60] width 4 height 4
radio input "true"
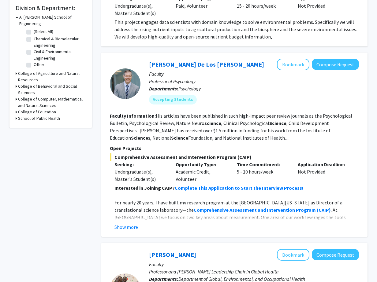
scroll to position [185, 0]
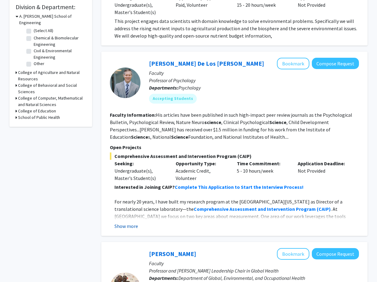
click at [130, 228] on button "Show more" at bounding box center [126, 226] width 24 height 7
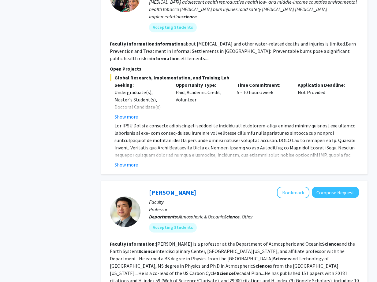
scroll to position [570, 0]
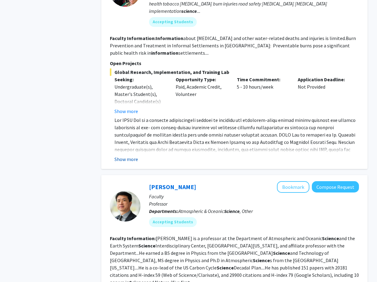
click at [128, 156] on button "Show more" at bounding box center [126, 159] width 24 height 7
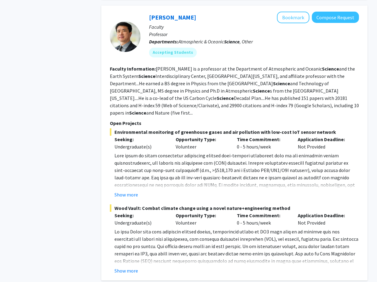
scroll to position [796, 0]
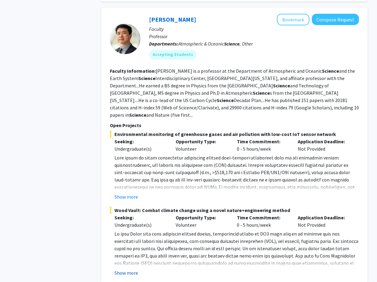
click at [120, 270] on button "Show more" at bounding box center [126, 273] width 24 height 7
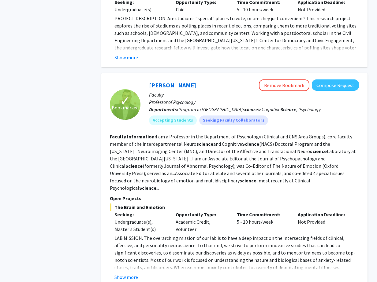
scroll to position [1513, 0]
click at [125, 274] on button "Show more" at bounding box center [126, 277] width 24 height 7
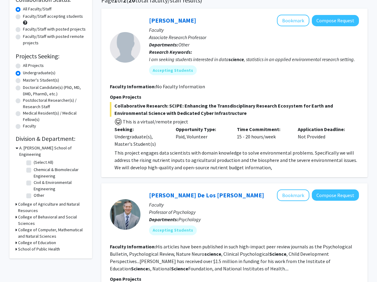
scroll to position [0, 0]
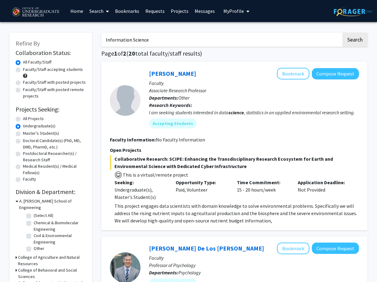
click at [141, 39] on input "Information Science" at bounding box center [221, 40] width 240 height 14
paste input "Human-Computer Interaction"
type input "Human-Computer Interaction"
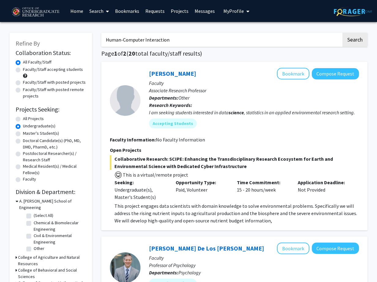
click at [342, 33] on button "Search" at bounding box center [354, 40] width 25 height 14
radio input "true"
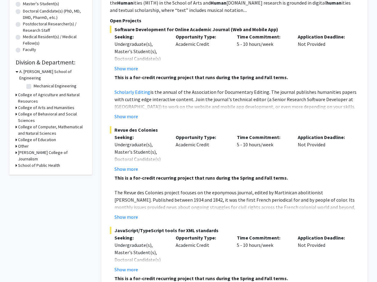
scroll to position [130, 0]
click at [132, 117] on button "Show more" at bounding box center [126, 116] width 24 height 7
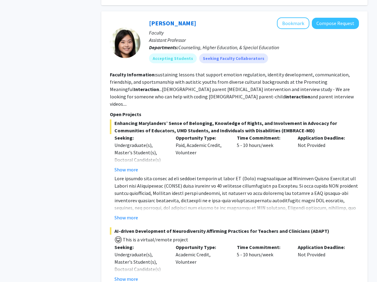
scroll to position [490, 0]
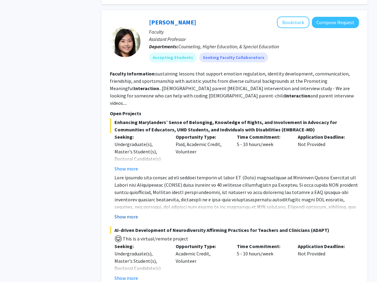
click at [131, 213] on button "Show more" at bounding box center [126, 216] width 24 height 7
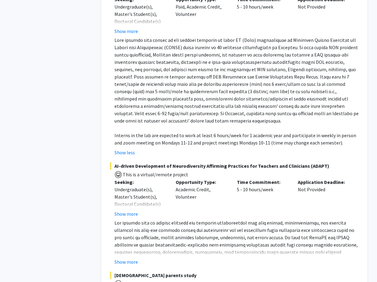
scroll to position [629, 0]
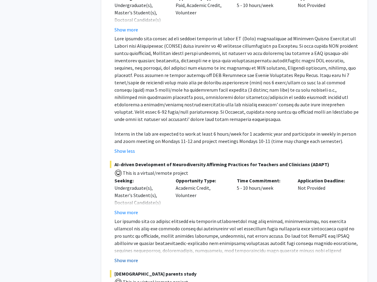
click at [128, 257] on button "Show more" at bounding box center [126, 260] width 24 height 7
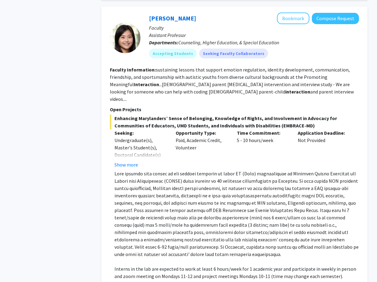
scroll to position [490, 0]
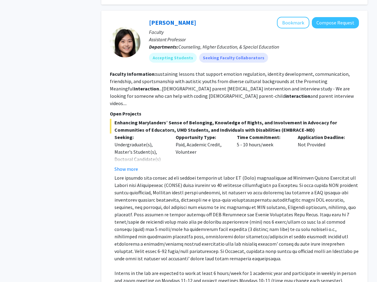
click at [288, 28] on p "Faculty" at bounding box center [254, 31] width 210 height 7
click at [288, 24] on button "Bookmark" at bounding box center [293, 23] width 32 height 12
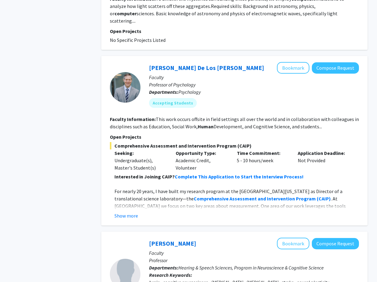
scroll to position [1361, 0]
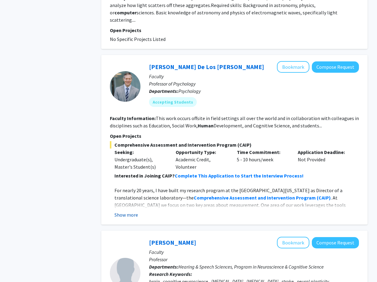
click at [128, 211] on button "Show more" at bounding box center [126, 214] width 24 height 7
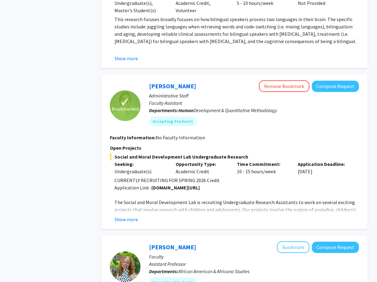
scroll to position [1917, 0]
click at [129, 216] on button "Show more" at bounding box center [126, 219] width 24 height 7
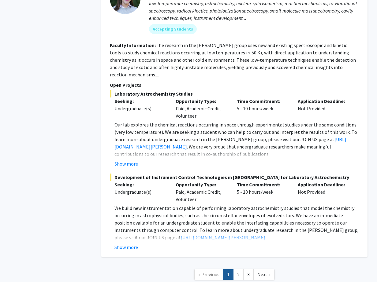
scroll to position [2455, 0]
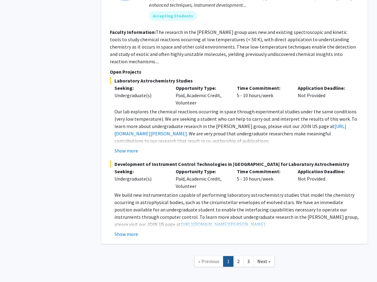
click at [241, 256] on link "2" at bounding box center [238, 261] width 10 height 11
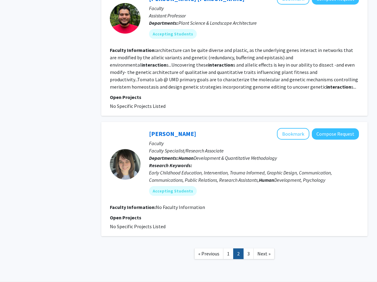
scroll to position [1124, 0]
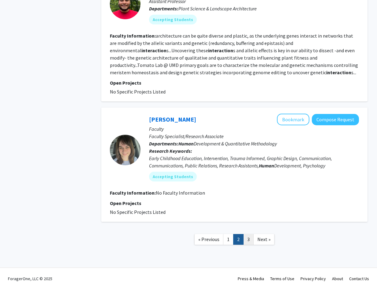
click at [250, 234] on link "3" at bounding box center [248, 239] width 10 height 11
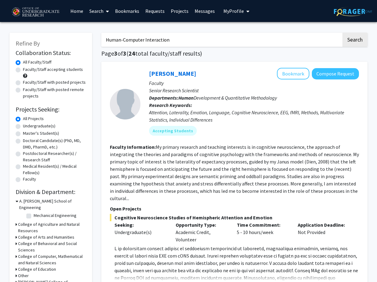
click at [157, 41] on input "Human-Computer Interaction" at bounding box center [221, 40] width 240 height 14
type input "HCIL"
click at [342, 33] on button "Search" at bounding box center [354, 40] width 25 height 14
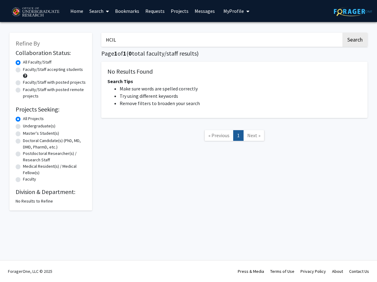
click at [39, 72] on label "Faculty/Staff accepting students" at bounding box center [53, 69] width 60 height 6
click at [27, 70] on input "Faculty/Staff accepting students" at bounding box center [25, 68] width 4 height 4
radio input "true"
drag, startPoint x: 115, startPoint y: 42, endPoint x: 95, endPoint y: 39, distance: 20.9
click at [94, 39] on div "Refine By Collaboration Status: Collaboration Status All Faculty/Staff Collabor…" at bounding box center [188, 119] width 367 height 184
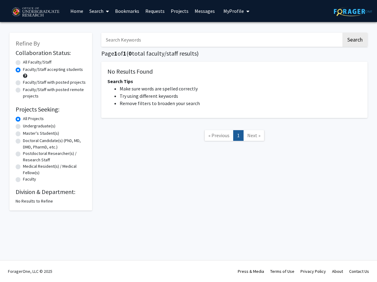
click at [131, 13] on link "Bookmarks" at bounding box center [127, 10] width 30 height 21
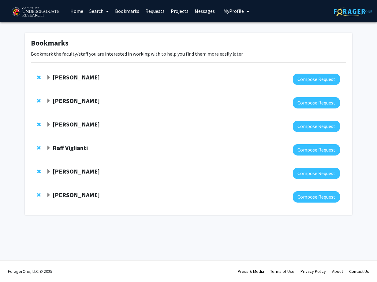
click at [48, 172] on span "Expand Ronald Yaros Bookmark" at bounding box center [48, 171] width 5 height 5
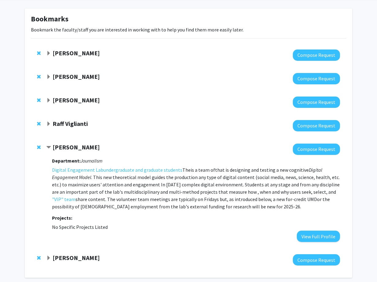
scroll to position [26, 0]
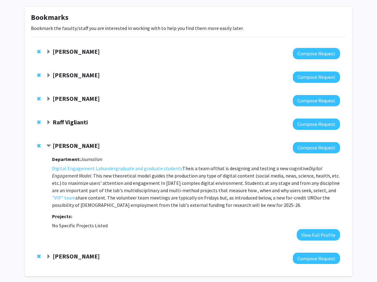
click at [130, 201] on p "The Digital Engagement Lab is a team of undergraduate and graduate students tha…" at bounding box center [196, 187] width 288 height 44
click at [308, 235] on button "View Full Profile" at bounding box center [318, 234] width 43 height 11
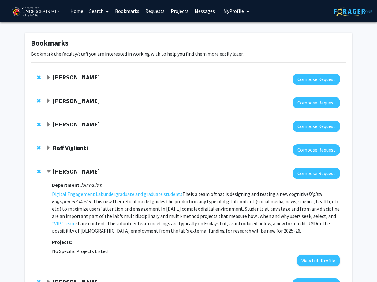
click at [150, 13] on link "Requests" at bounding box center [154, 10] width 25 height 21
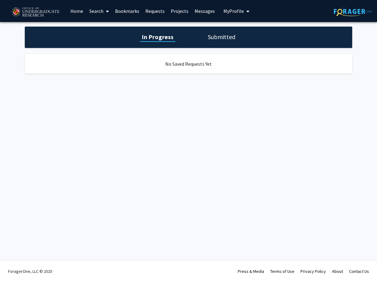
click at [175, 9] on link "Projects" at bounding box center [180, 10] width 24 height 21
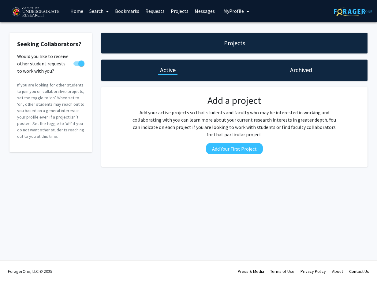
click at [131, 14] on link "Bookmarks" at bounding box center [127, 10] width 30 height 21
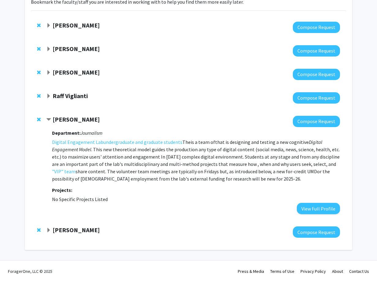
scroll to position [50, 0]
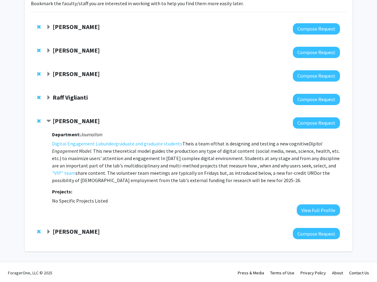
click at [50, 121] on span "Contract Ronald Yaros Bookmark" at bounding box center [48, 121] width 5 height 5
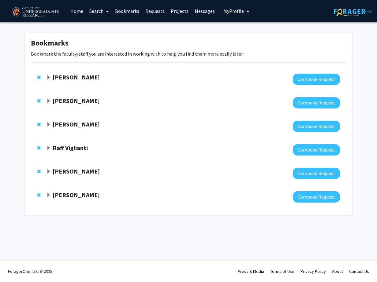
scroll to position [0, 0]
click at [77, 9] on link "Home" at bounding box center [76, 10] width 19 height 21
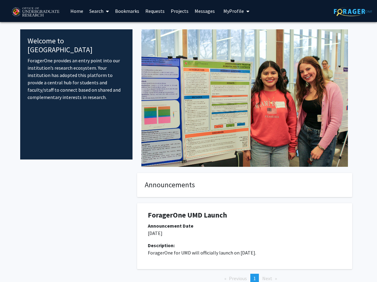
click at [96, 8] on link "Search" at bounding box center [99, 10] width 26 height 21
click at [102, 25] on span "Faculty/Staff" at bounding box center [108, 28] width 45 height 12
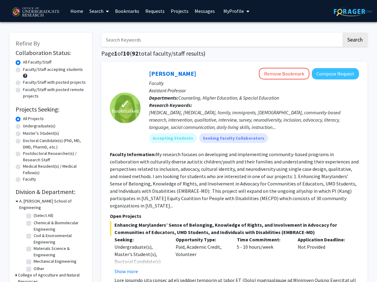
click at [128, 39] on input "Search Keywords" at bounding box center [221, 40] width 240 height 14
paste input "[PERSON_NAME]"
click at [128, 39] on input "[PERSON_NAME]" at bounding box center [221, 40] width 240 height 14
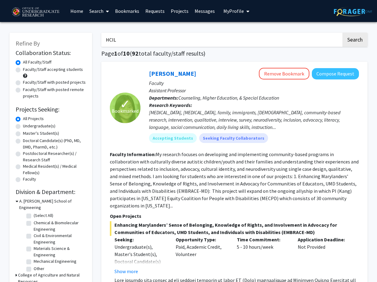
click at [342, 33] on button "Search" at bounding box center [354, 40] width 25 height 14
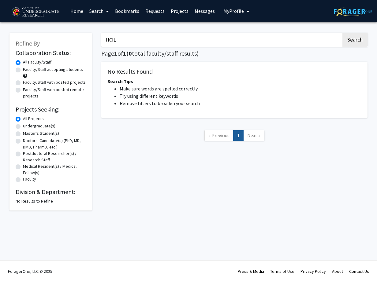
click at [111, 40] on input "HCIL" at bounding box center [221, 40] width 240 height 14
type input "Human-Computer"
click at [342, 33] on button "Search" at bounding box center [354, 40] width 25 height 14
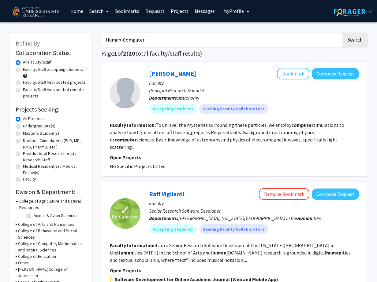
click at [36, 71] on label "Faculty/Staff accepting students" at bounding box center [53, 69] width 60 height 6
click at [27, 70] on input "Faculty/Staff accepting students" at bounding box center [25, 68] width 4 height 4
radio input "true"
click at [28, 125] on label "Undergraduate(s)" at bounding box center [39, 126] width 32 height 6
click at [27, 125] on input "Undergraduate(s)" at bounding box center [25, 125] width 4 height 4
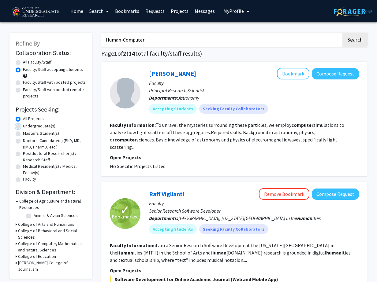
radio input "true"
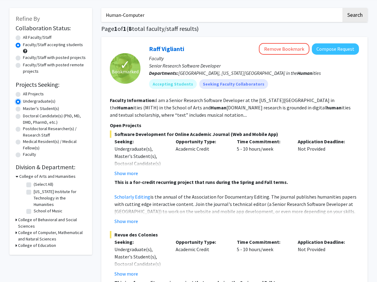
scroll to position [25, 0]
click at [136, 194] on link "Scholarly Editing" at bounding box center [132, 197] width 36 height 6
click at [125, 172] on button "Show more" at bounding box center [126, 172] width 24 height 7
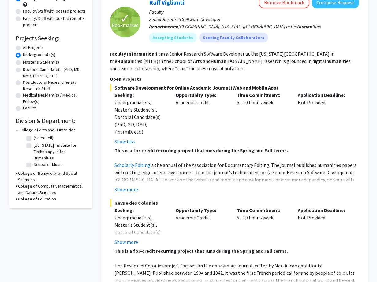
scroll to position [70, 0]
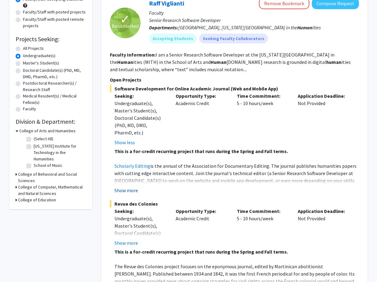
click at [125, 192] on button "Show more" at bounding box center [126, 190] width 24 height 7
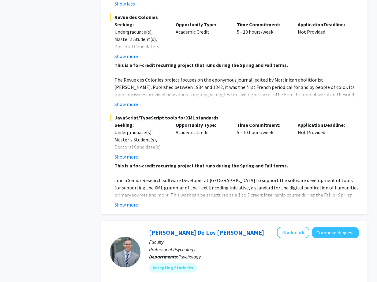
scroll to position [295, 0]
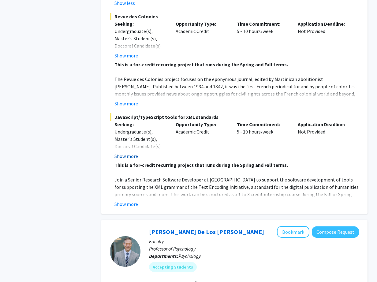
click at [125, 153] on button "Show more" at bounding box center [126, 156] width 24 height 7
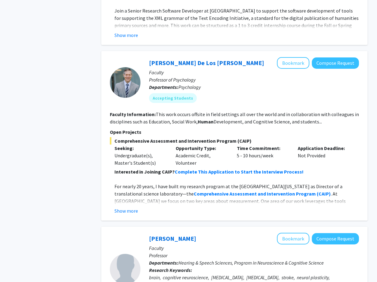
scroll to position [482, 0]
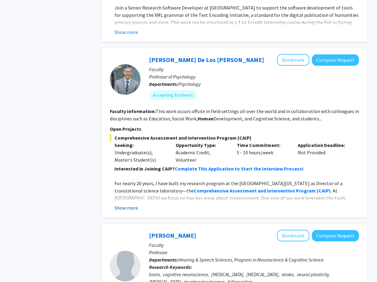
click at [124, 207] on button "Show more" at bounding box center [126, 207] width 24 height 7
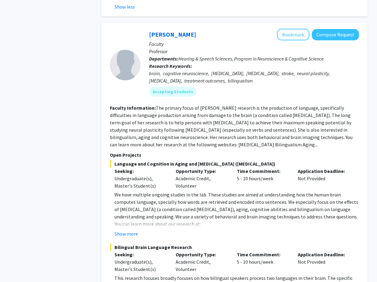
scroll to position [766, 0]
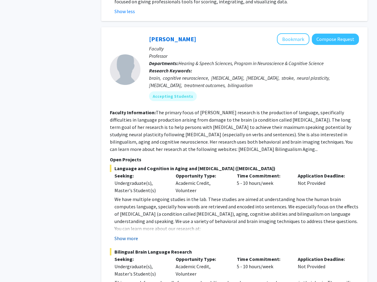
click at [128, 235] on button "Show more" at bounding box center [126, 238] width 24 height 7
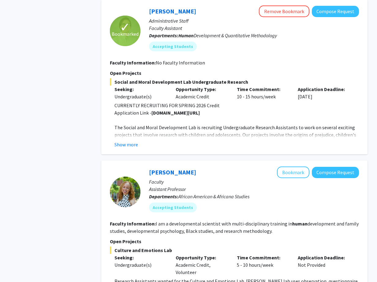
scroll to position [1130, 0]
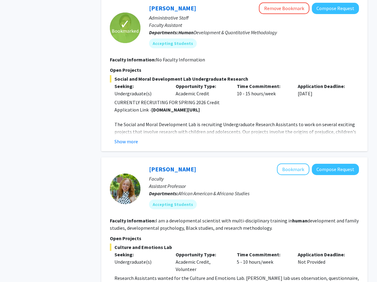
click at [132, 138] on div "✓ Bookmarked Nathaniel Pearl Remove Bookmark Compose Request Administrative Sta…" at bounding box center [234, 73] width 266 height 155
click at [132, 138] on button "Show more" at bounding box center [126, 141] width 24 height 7
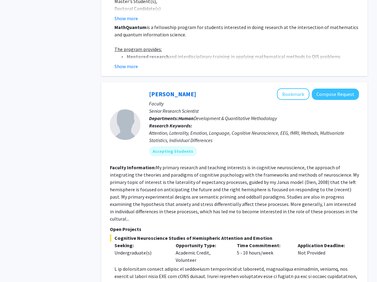
scroll to position [1978, 0]
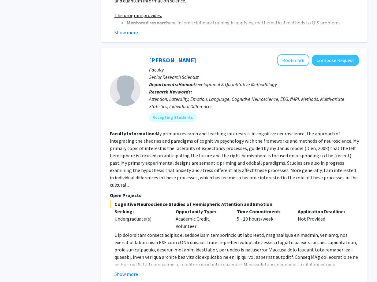
click at [126, 192] on p "Open Projects" at bounding box center [234, 195] width 249 height 7
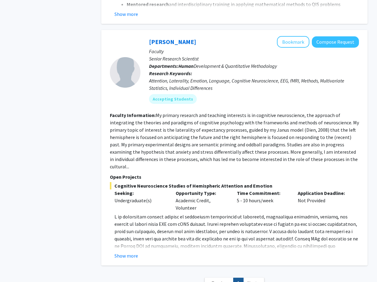
scroll to position [2025, 0]
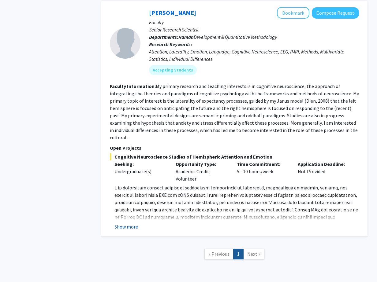
click at [129, 223] on button "Show more" at bounding box center [126, 226] width 24 height 7
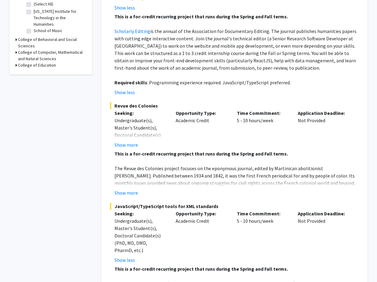
scroll to position [0, 0]
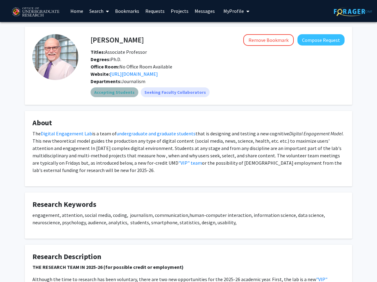
click at [114, 92] on mat-chip "Accepting Students" at bounding box center [115, 93] width 48 height 10
click at [316, 42] on button "Compose Request" at bounding box center [320, 39] width 47 height 11
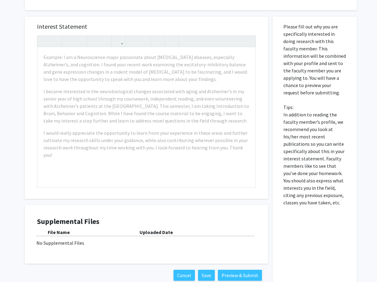
scroll to position [205, 0]
